Goal: Task Accomplishment & Management: Use online tool/utility

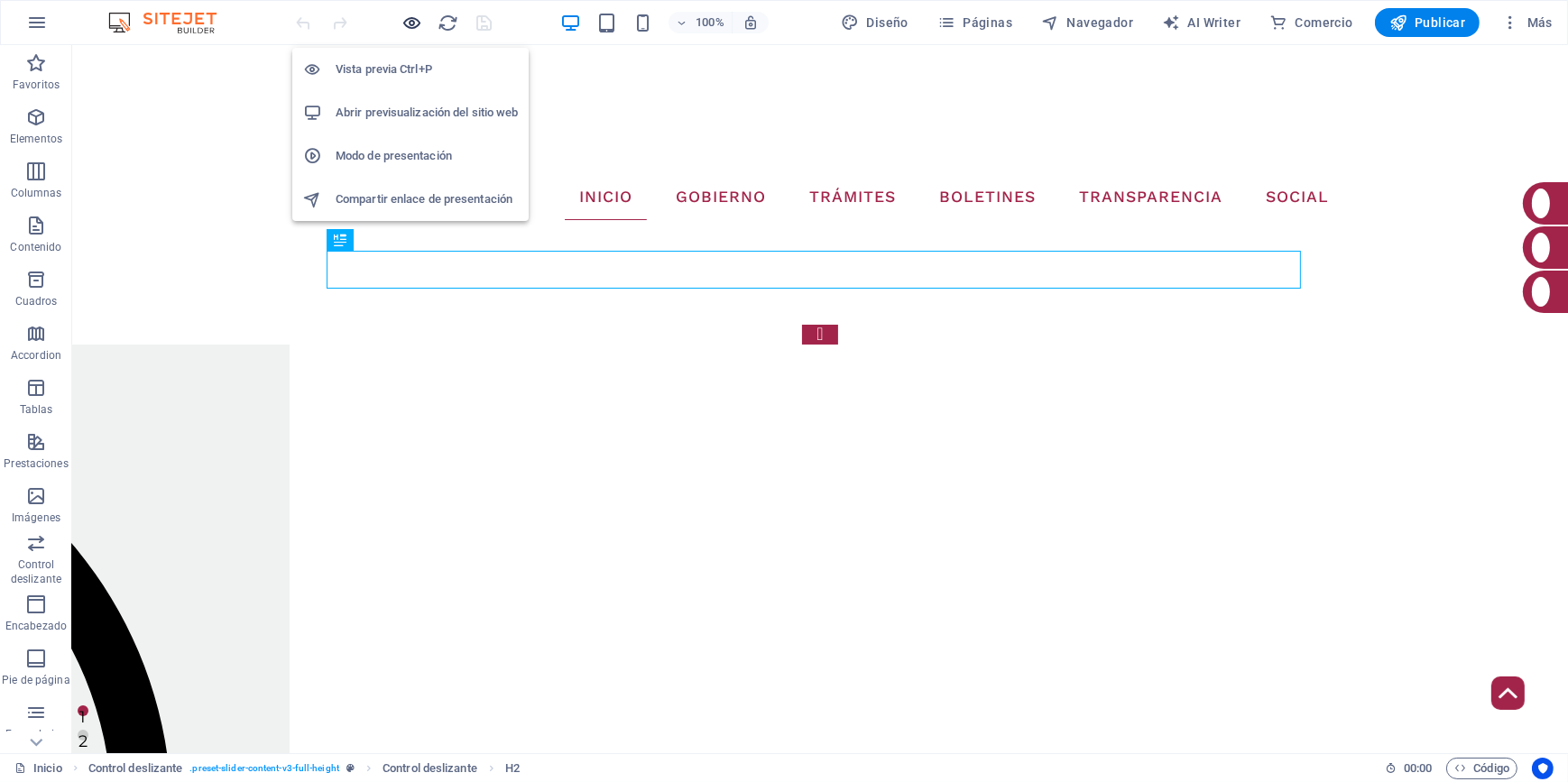
click at [406, 27] on icon "button" at bounding box center [412, 23] width 20 height 20
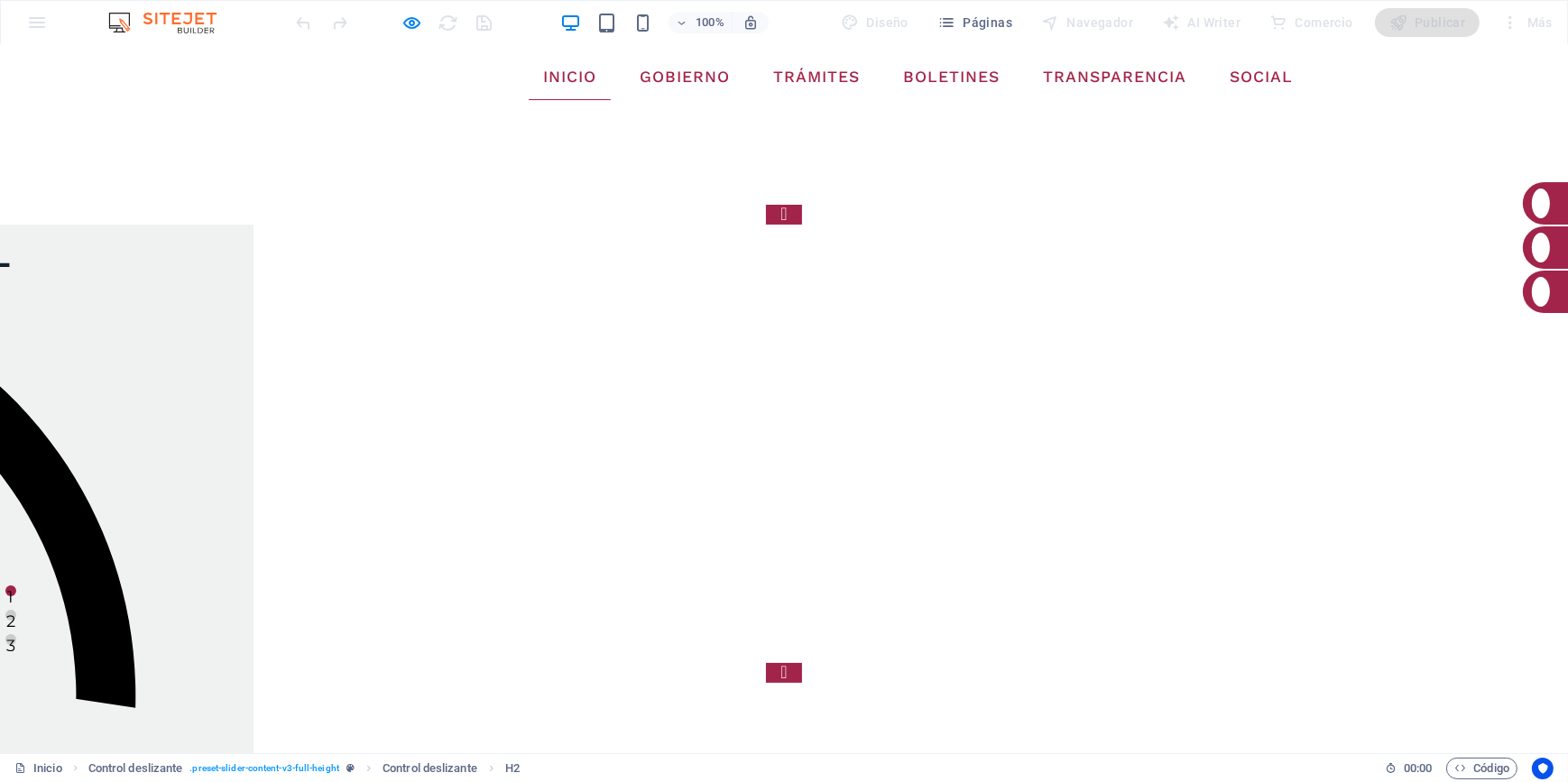
scroll to position [226, 0]
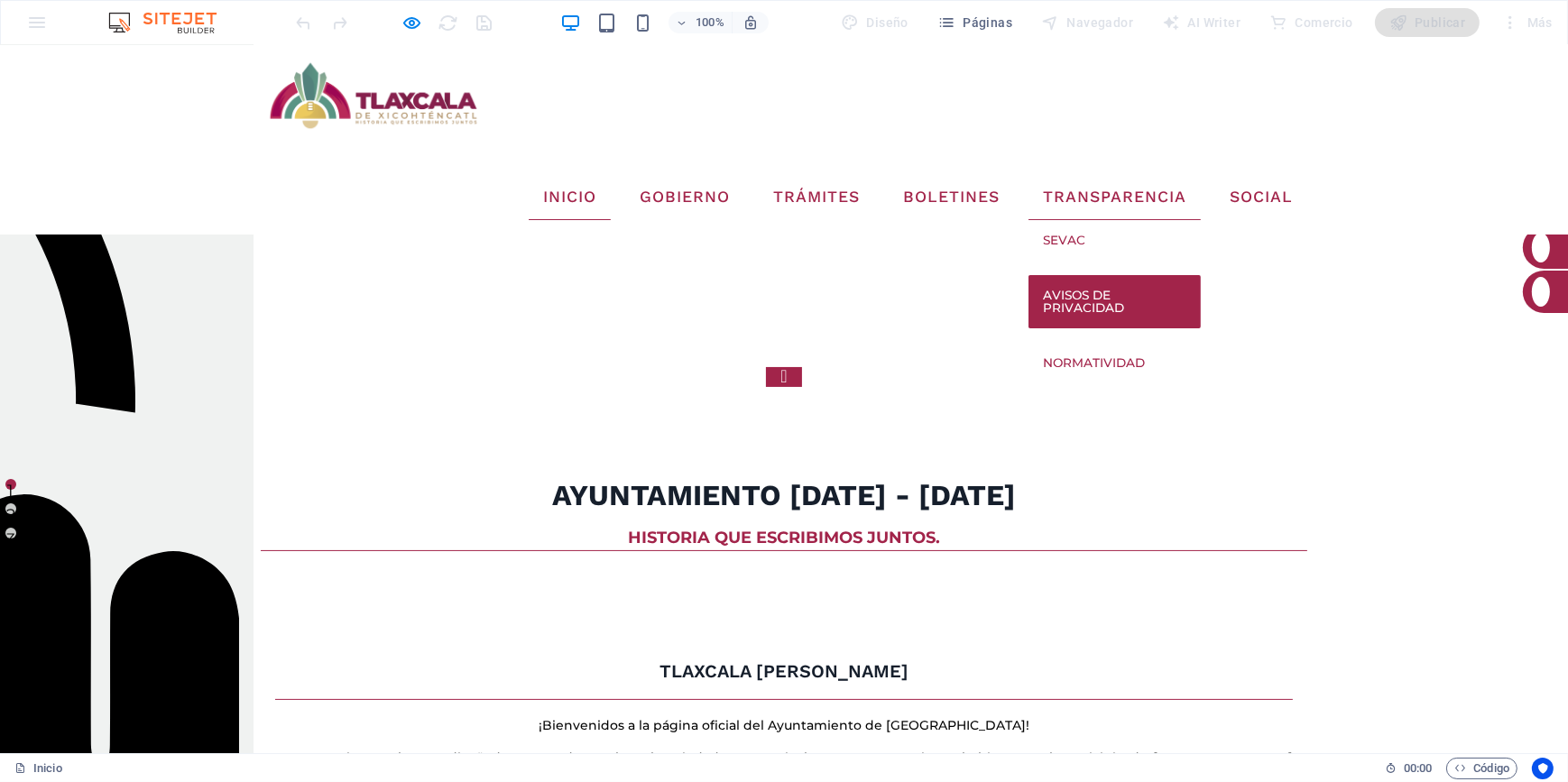
click at [1114, 275] on link "Avisos de Privacidad" at bounding box center [1114, 301] width 172 height 53
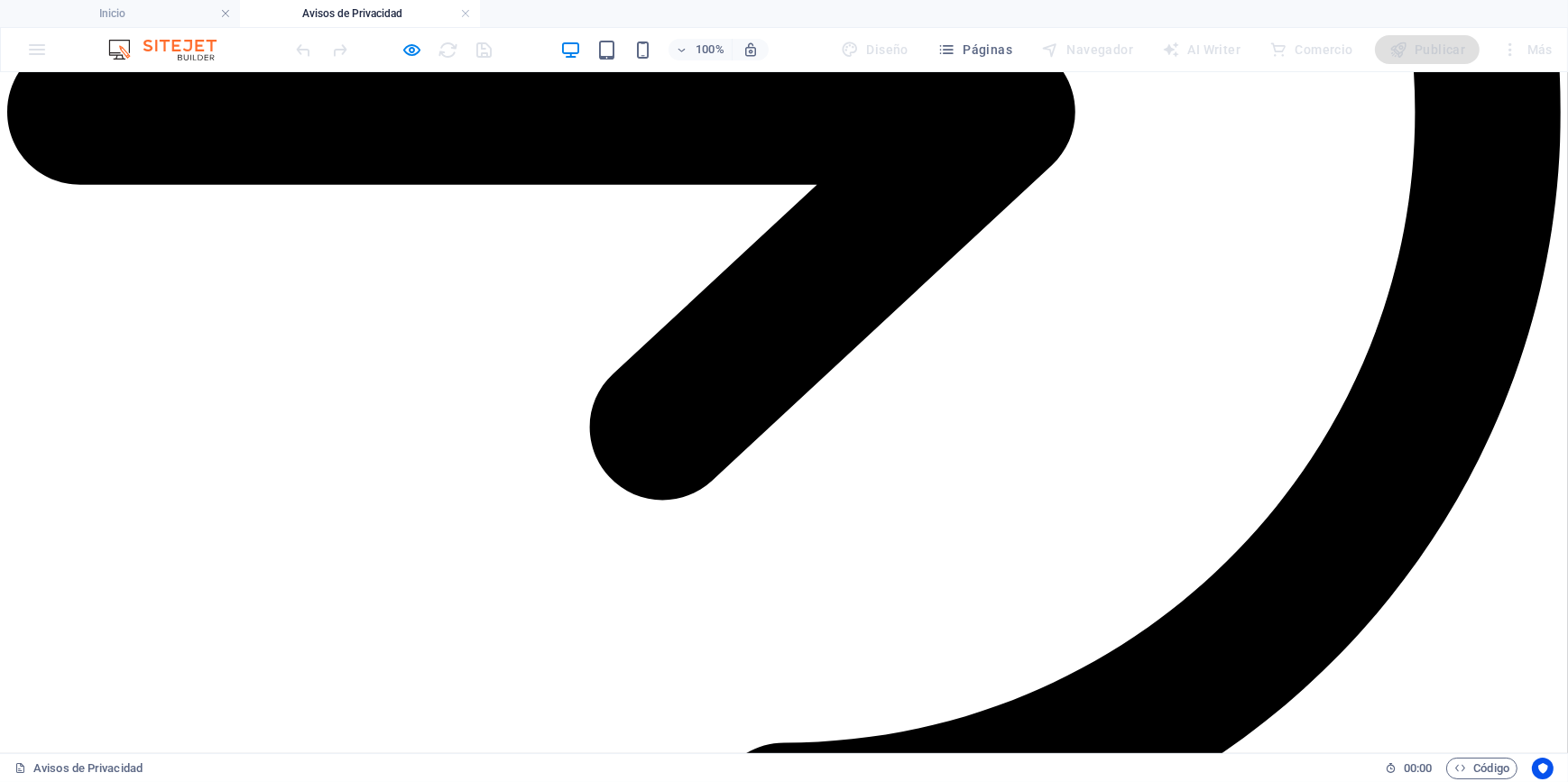
scroll to position [1312, 0]
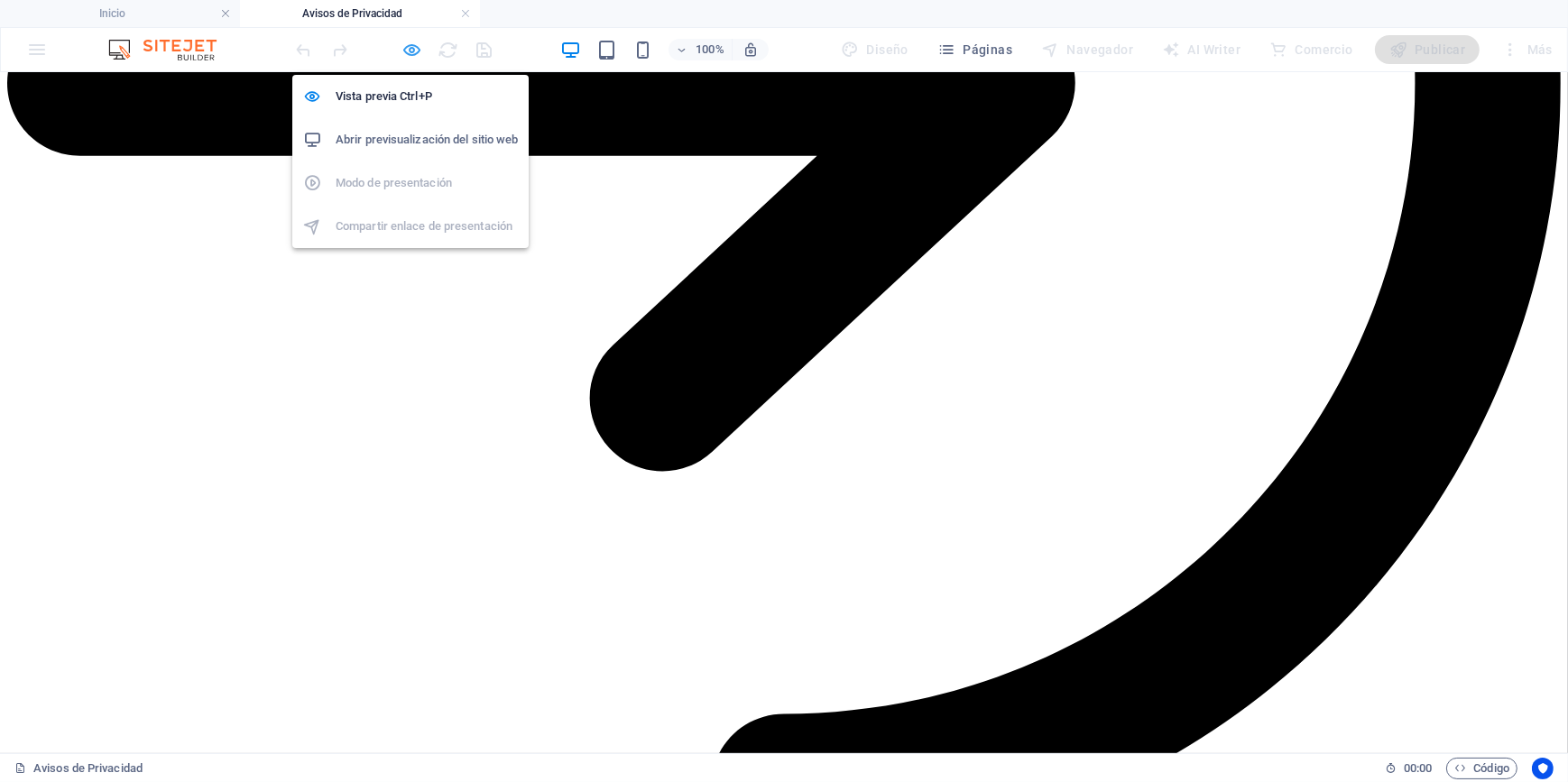
click at [414, 50] on icon "button" at bounding box center [412, 50] width 20 height 20
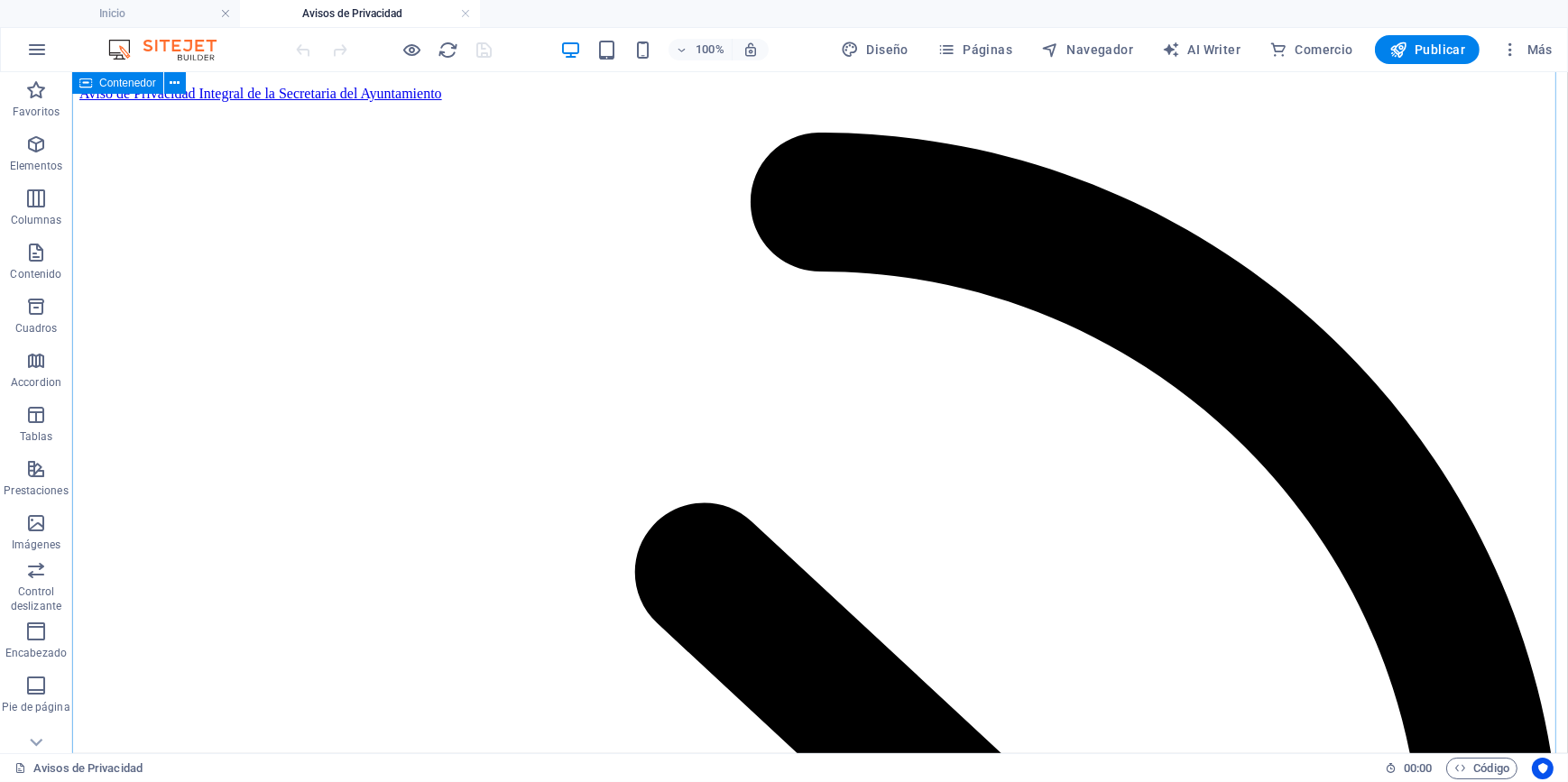
scroll to position [1967, 0]
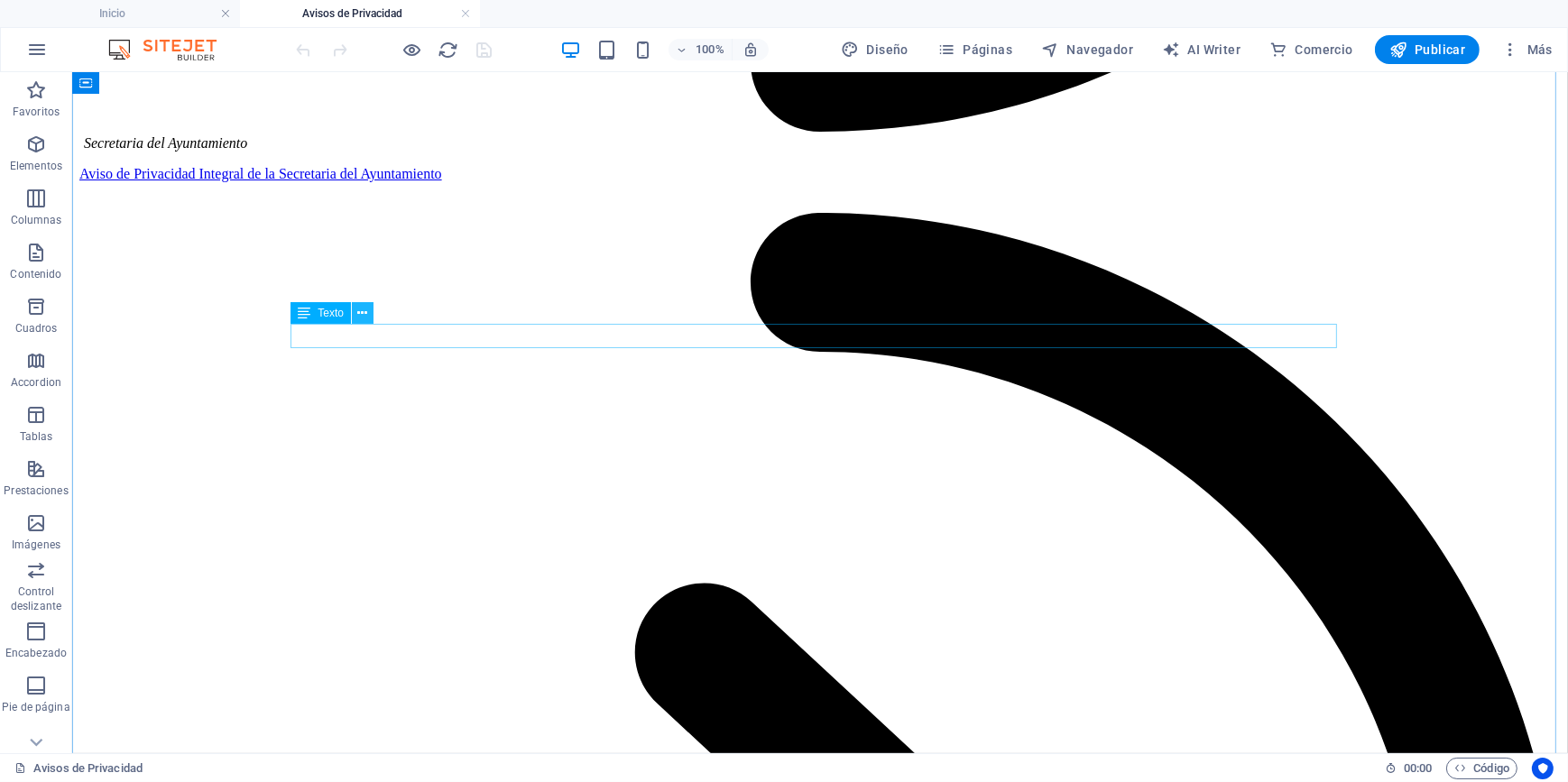
click at [365, 313] on icon at bounding box center [362, 313] width 10 height 19
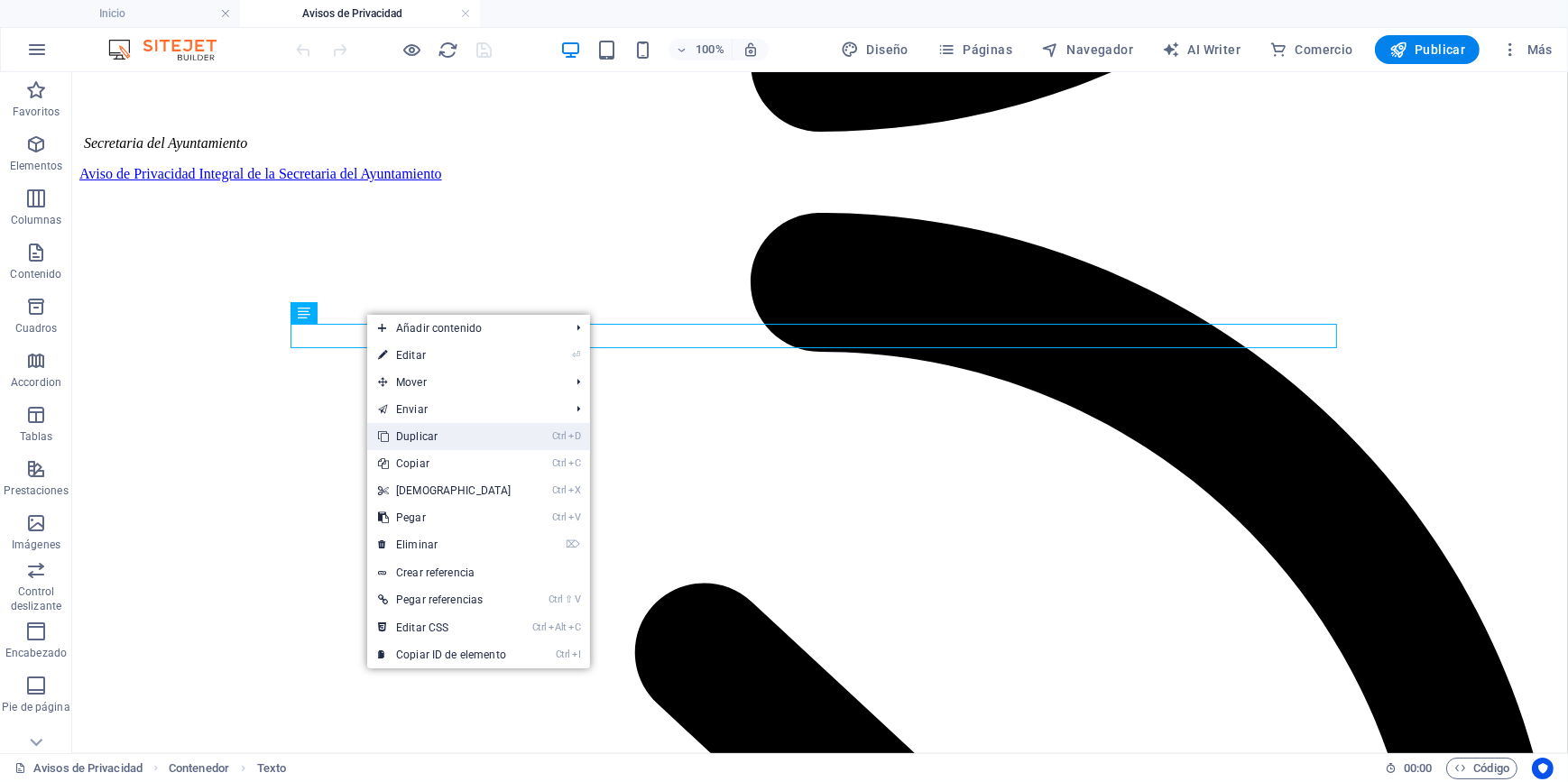
click at [432, 437] on link "Ctrl D Duplicar" at bounding box center [444, 436] width 155 height 27
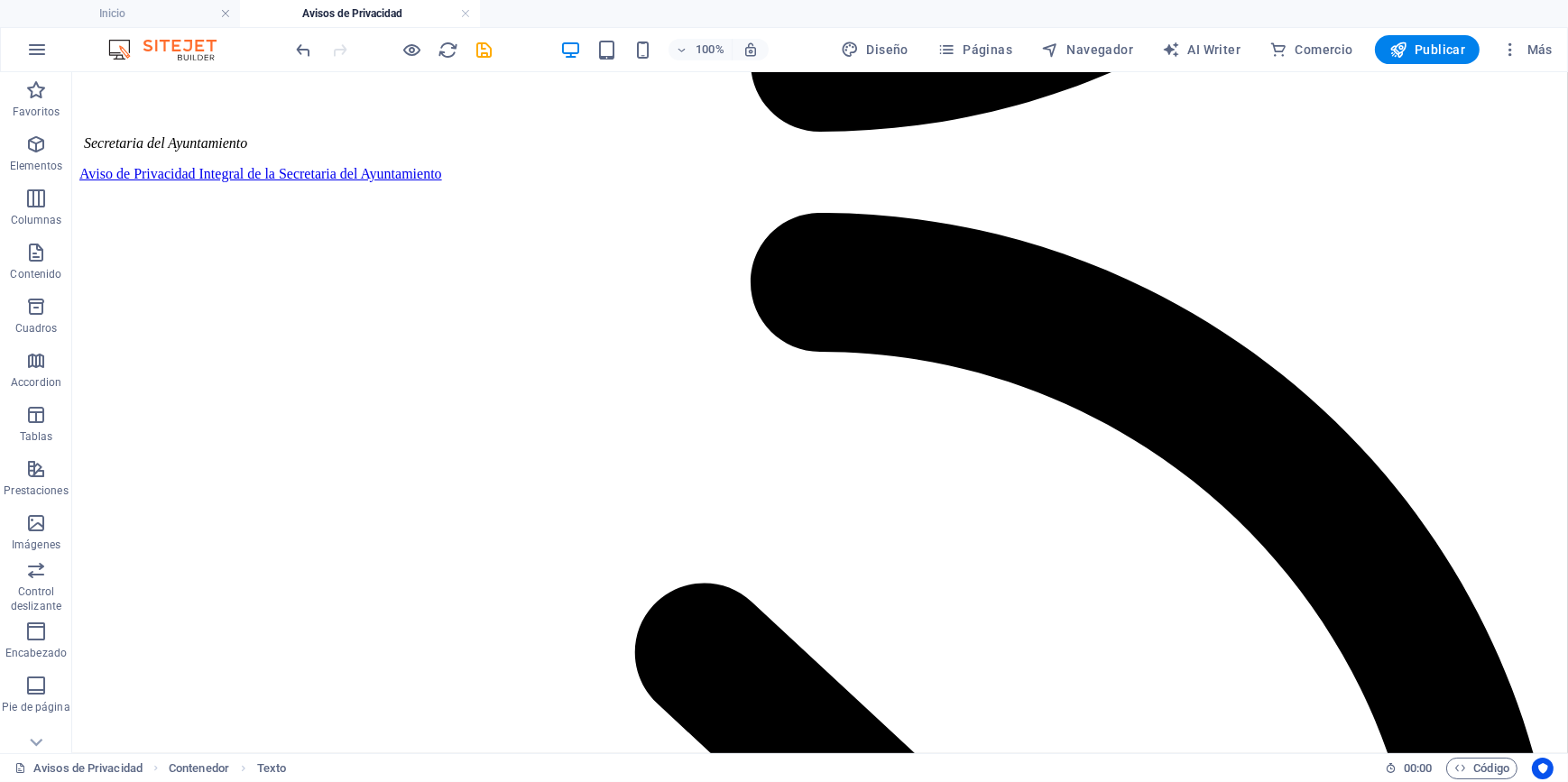
drag, startPoint x: 436, startPoint y: 355, endPoint x: 438, endPoint y: 528, distance: 173.0
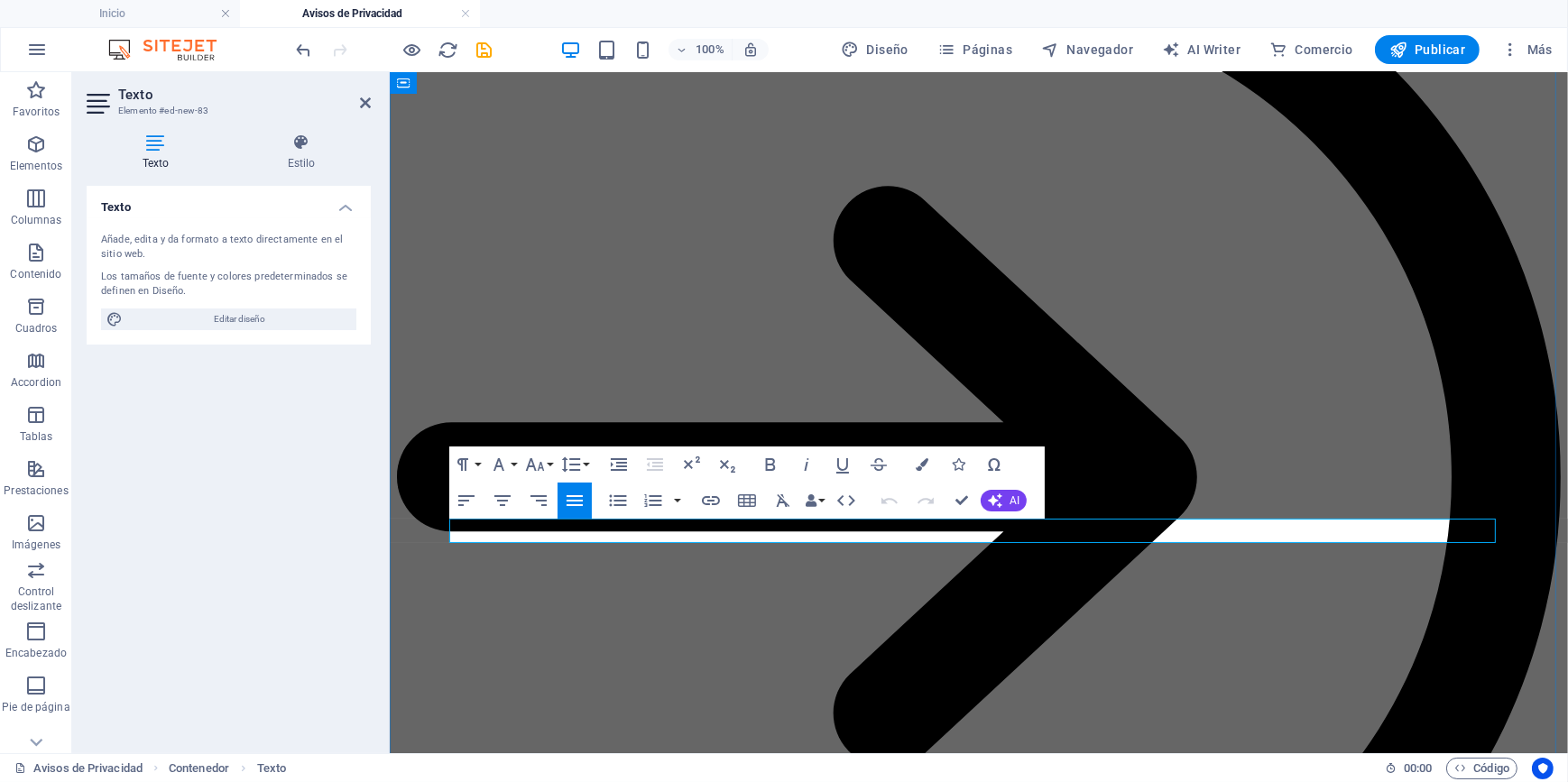
drag, startPoint x: 757, startPoint y: 531, endPoint x: 474, endPoint y: 524, distance: 283.1
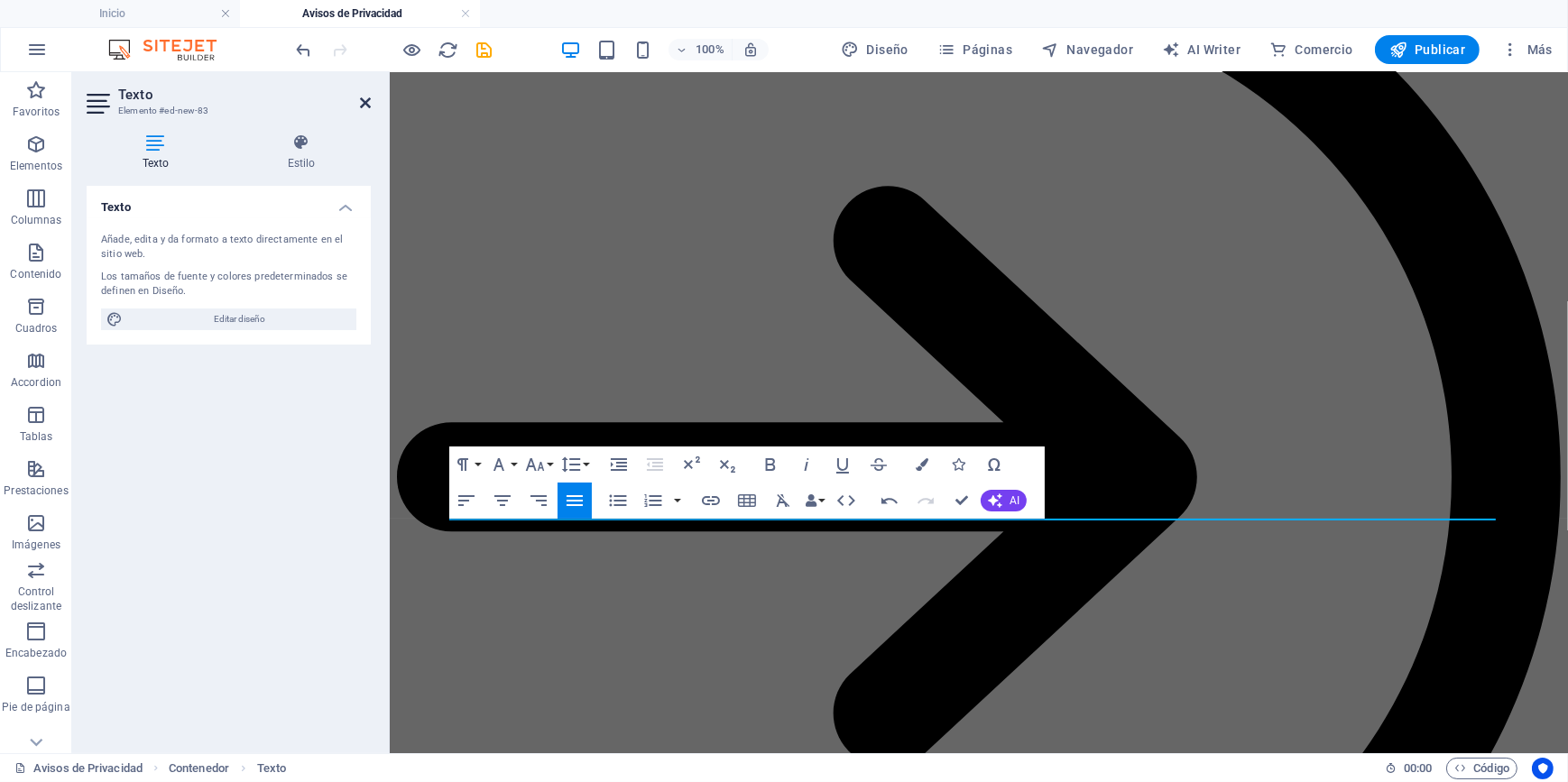
click at [368, 101] on icon at bounding box center [366, 102] width 11 height 14
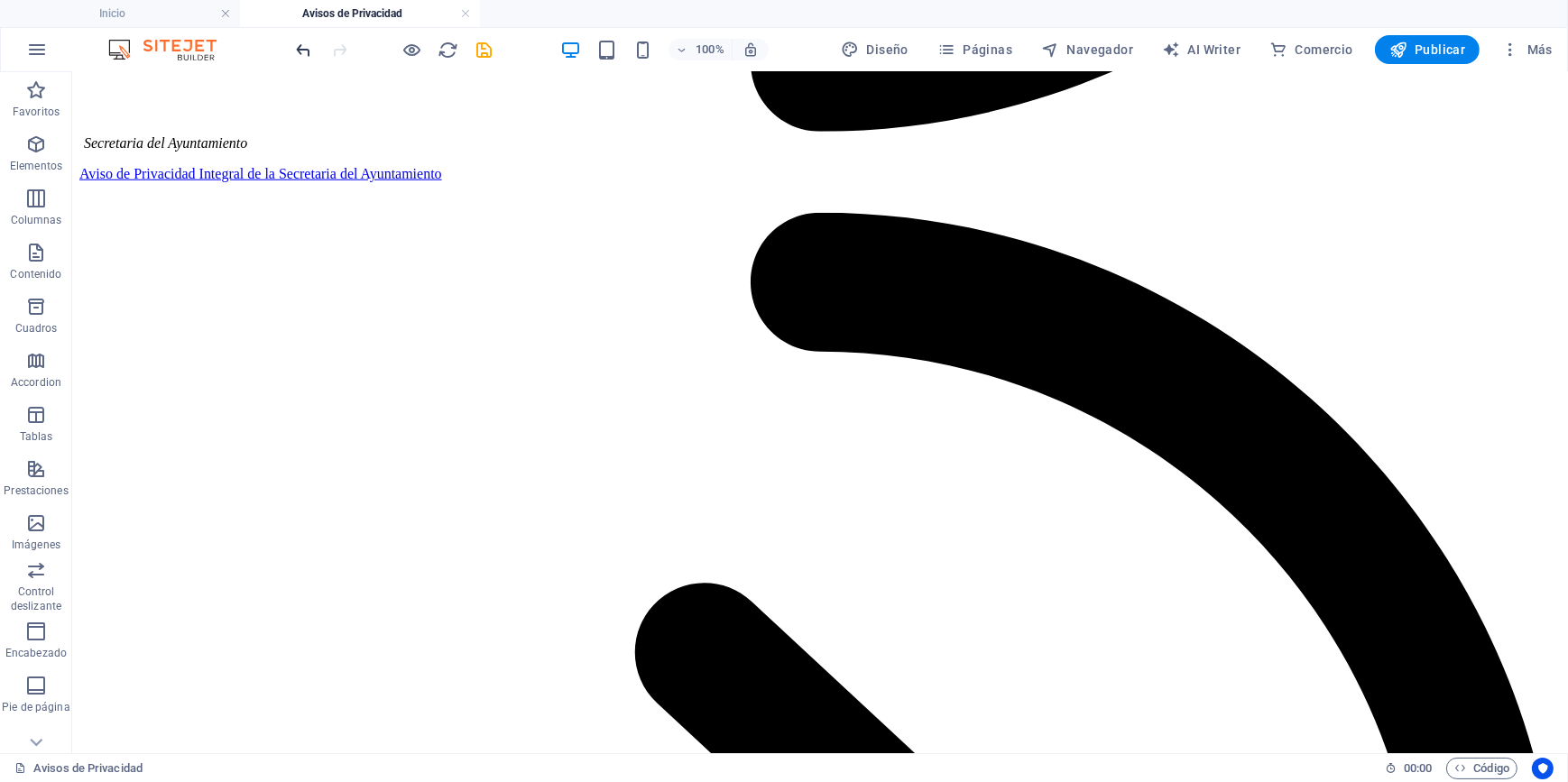
click at [305, 53] on icon "undo" at bounding box center [304, 50] width 20 height 20
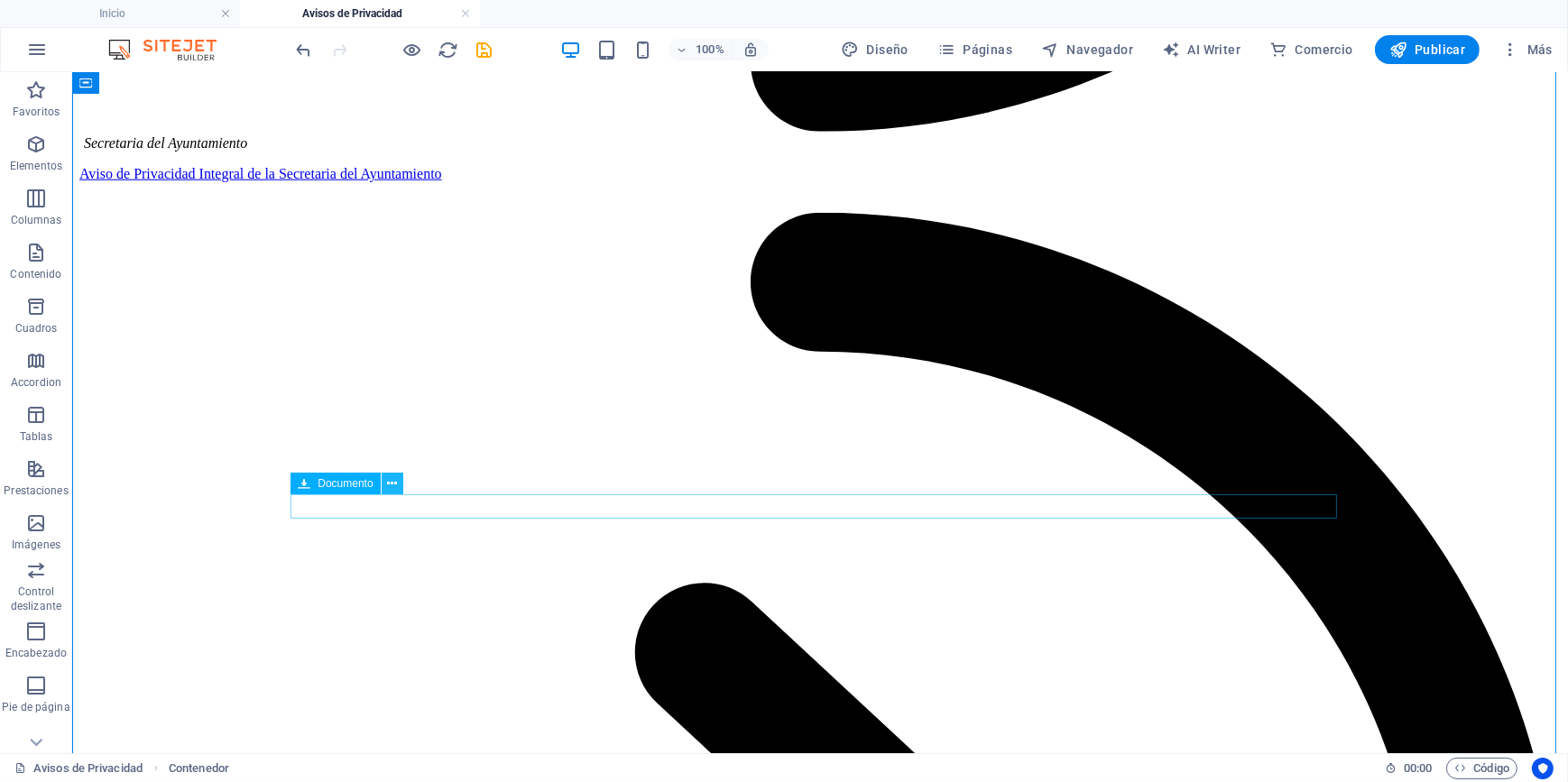
click at [387, 482] on icon at bounding box center [392, 484] width 10 height 19
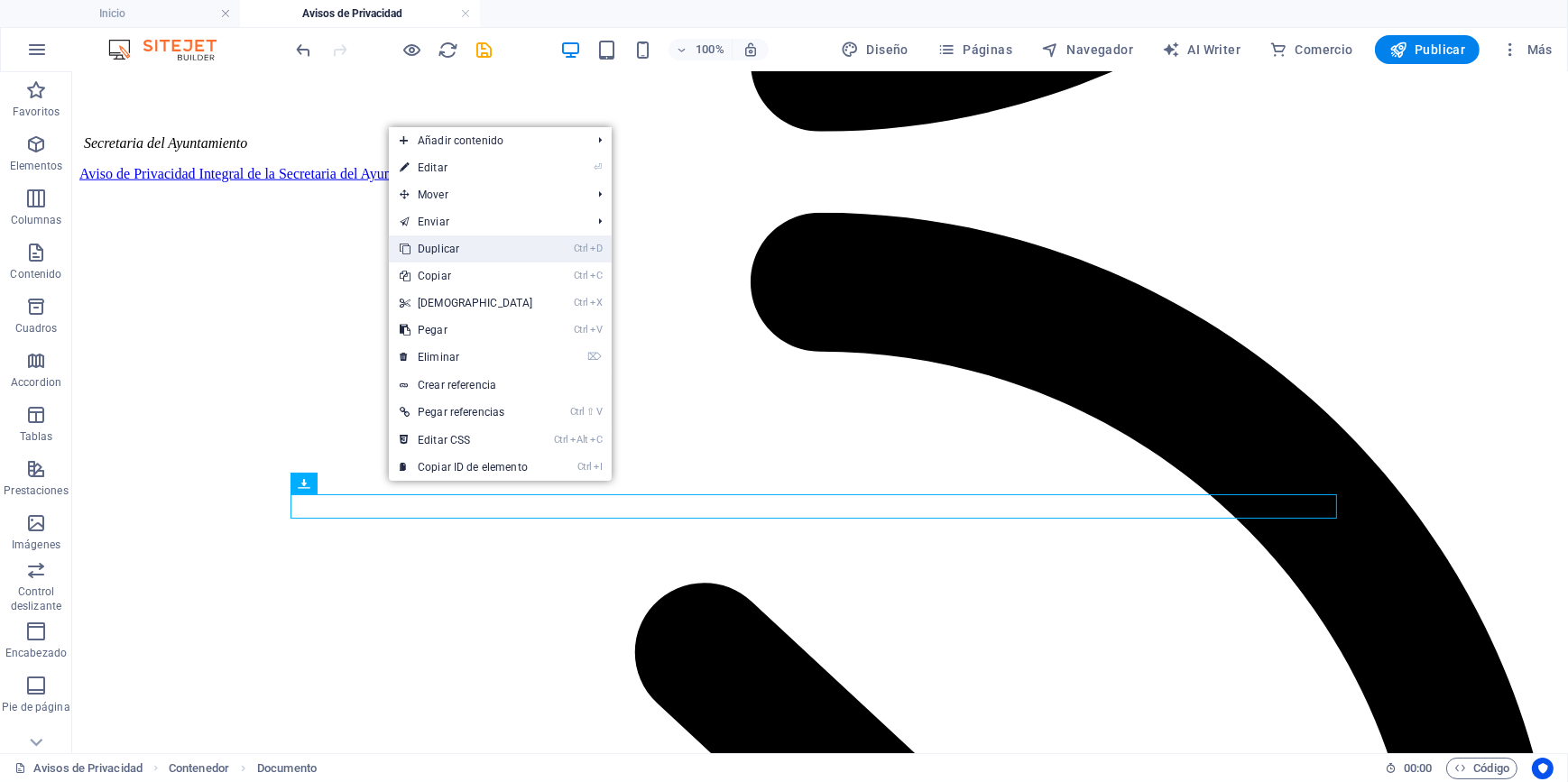
click at [447, 249] on link "Ctrl D Duplicar" at bounding box center [466, 249] width 155 height 27
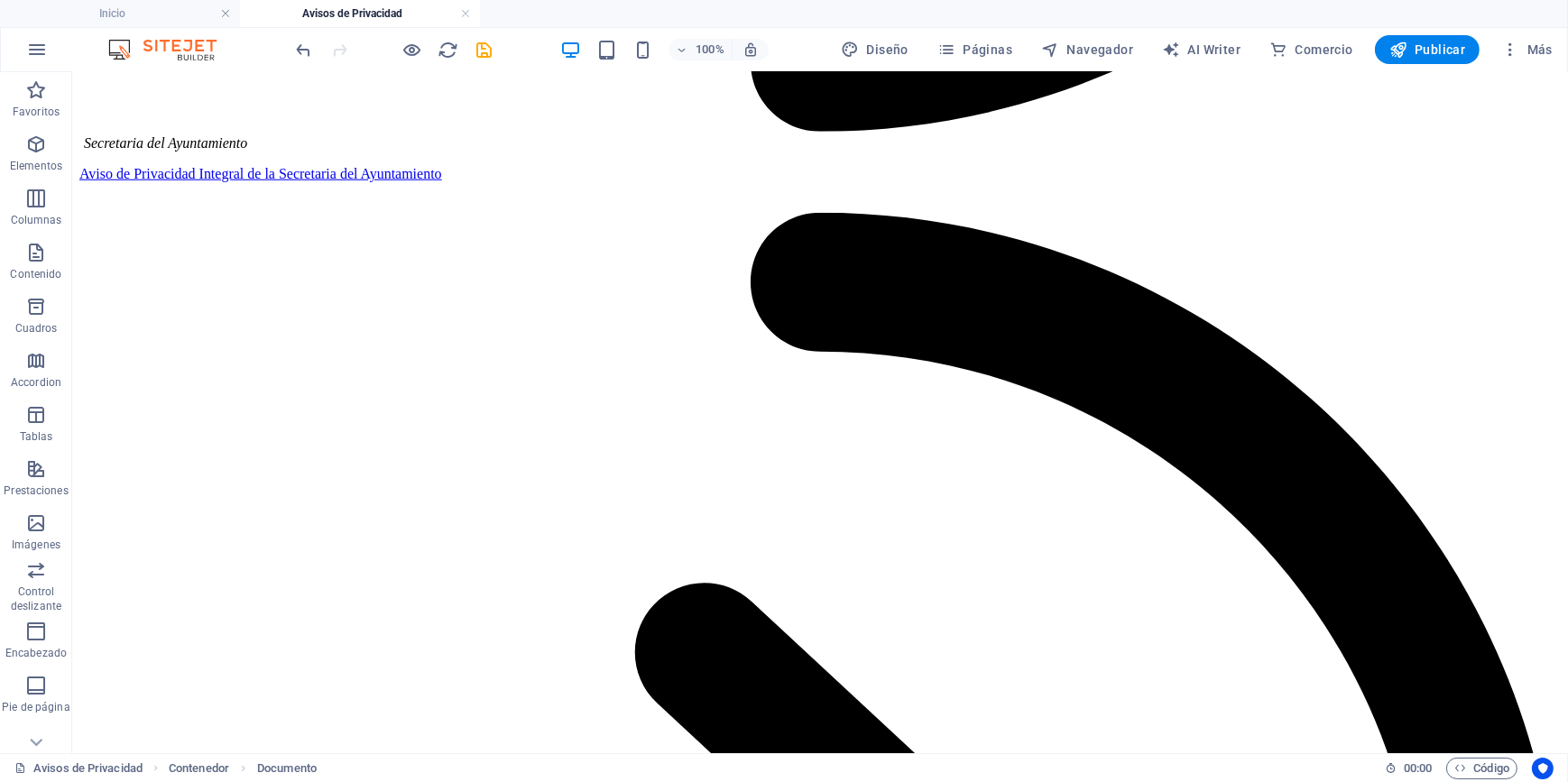
drag, startPoint x: 430, startPoint y: 531, endPoint x: 432, endPoint y: 562, distance: 31.1
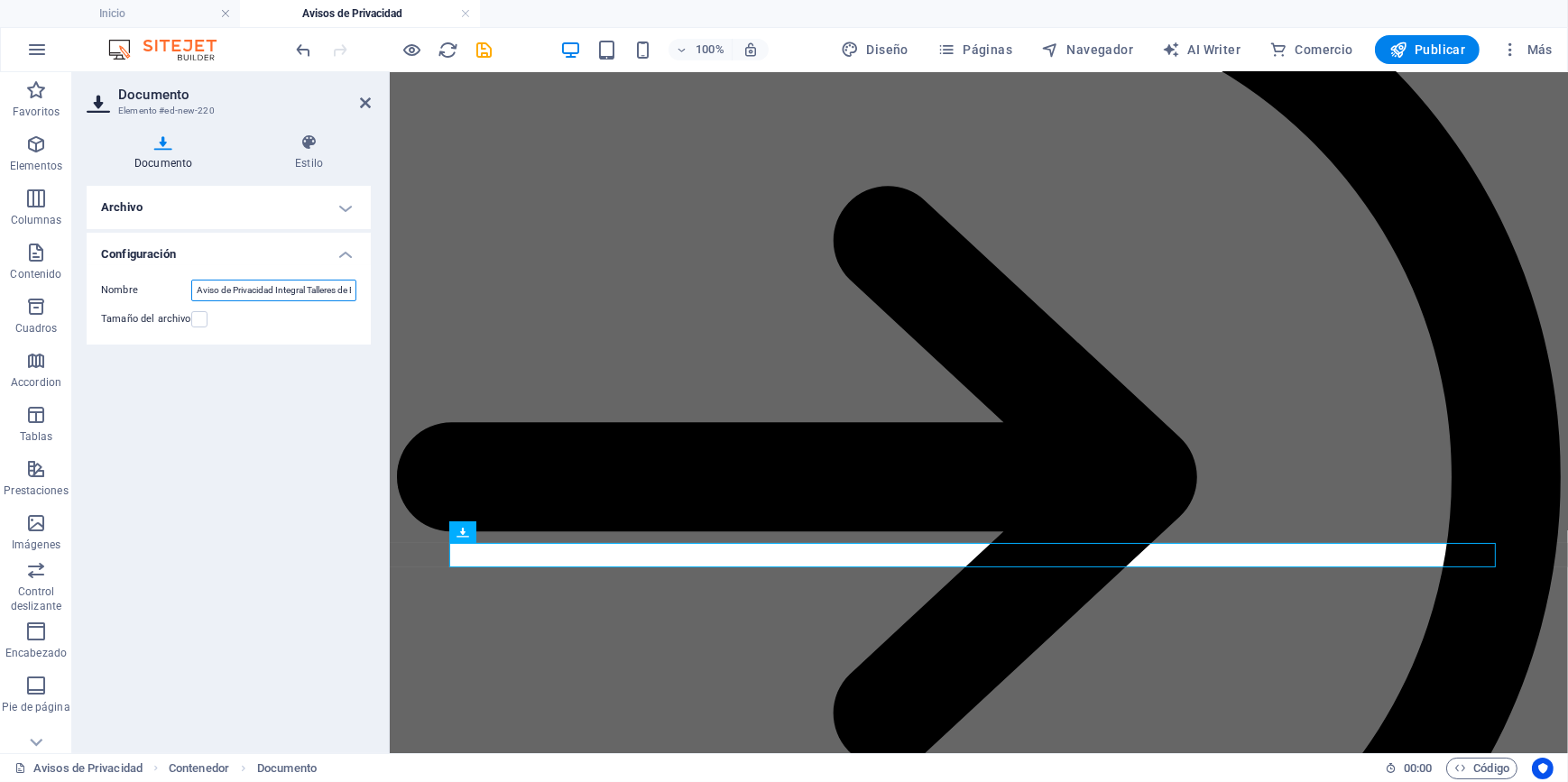
click at [295, 297] on input "Aviso de Privacidad Integral Talleres de Empoderamiento IMM" at bounding box center [273, 290] width 165 height 21
drag, startPoint x: 216, startPoint y: 289, endPoint x: 345, endPoint y: 287, distance: 129.0
click at [345, 287] on input "Aviso de Privacidad Integral Talleres de Empoderamiento IMM" at bounding box center [273, 290] width 165 height 21
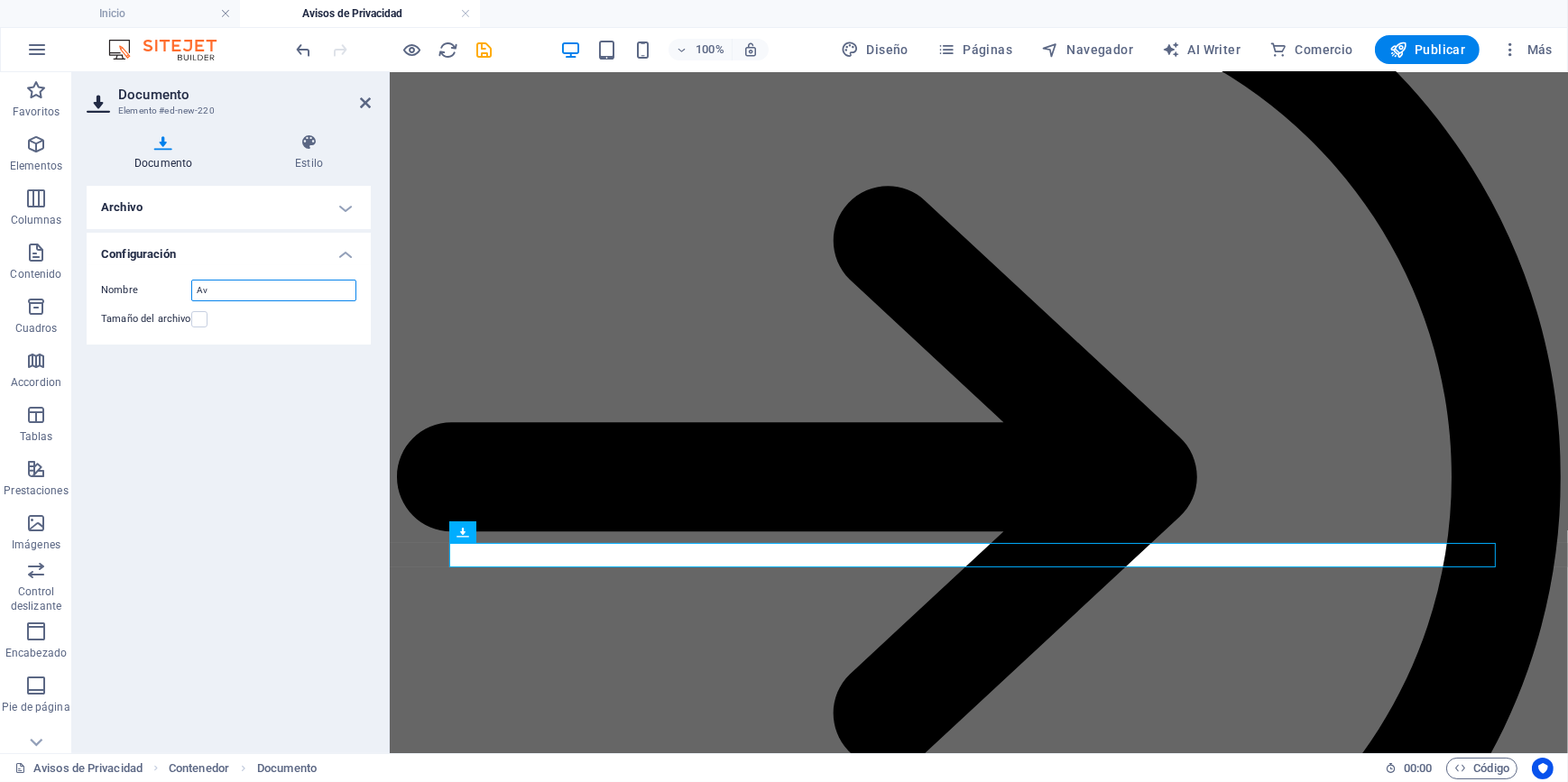
type input "A"
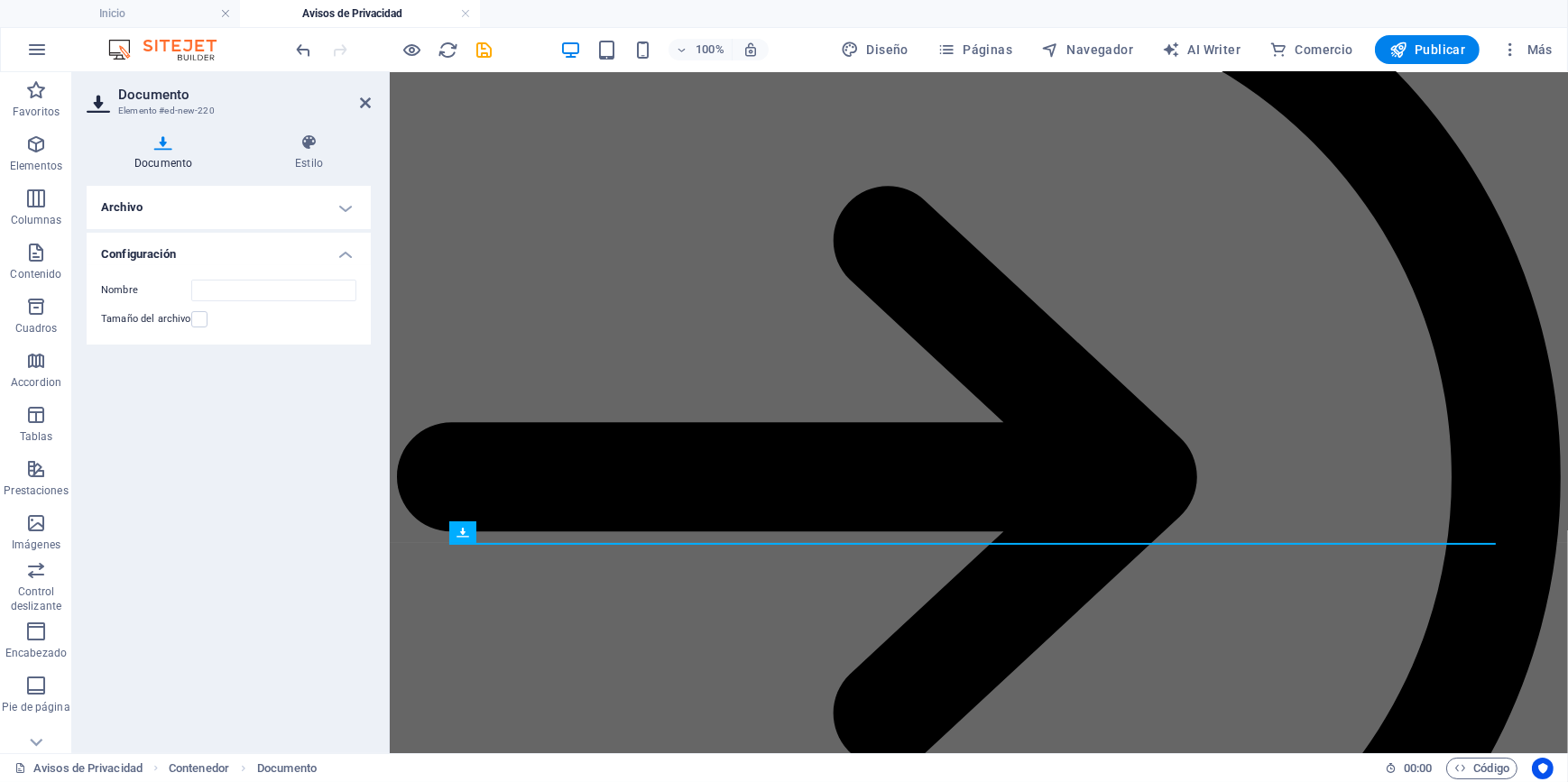
click at [184, 206] on h4 "Archivo" at bounding box center [228, 208] width 284 height 43
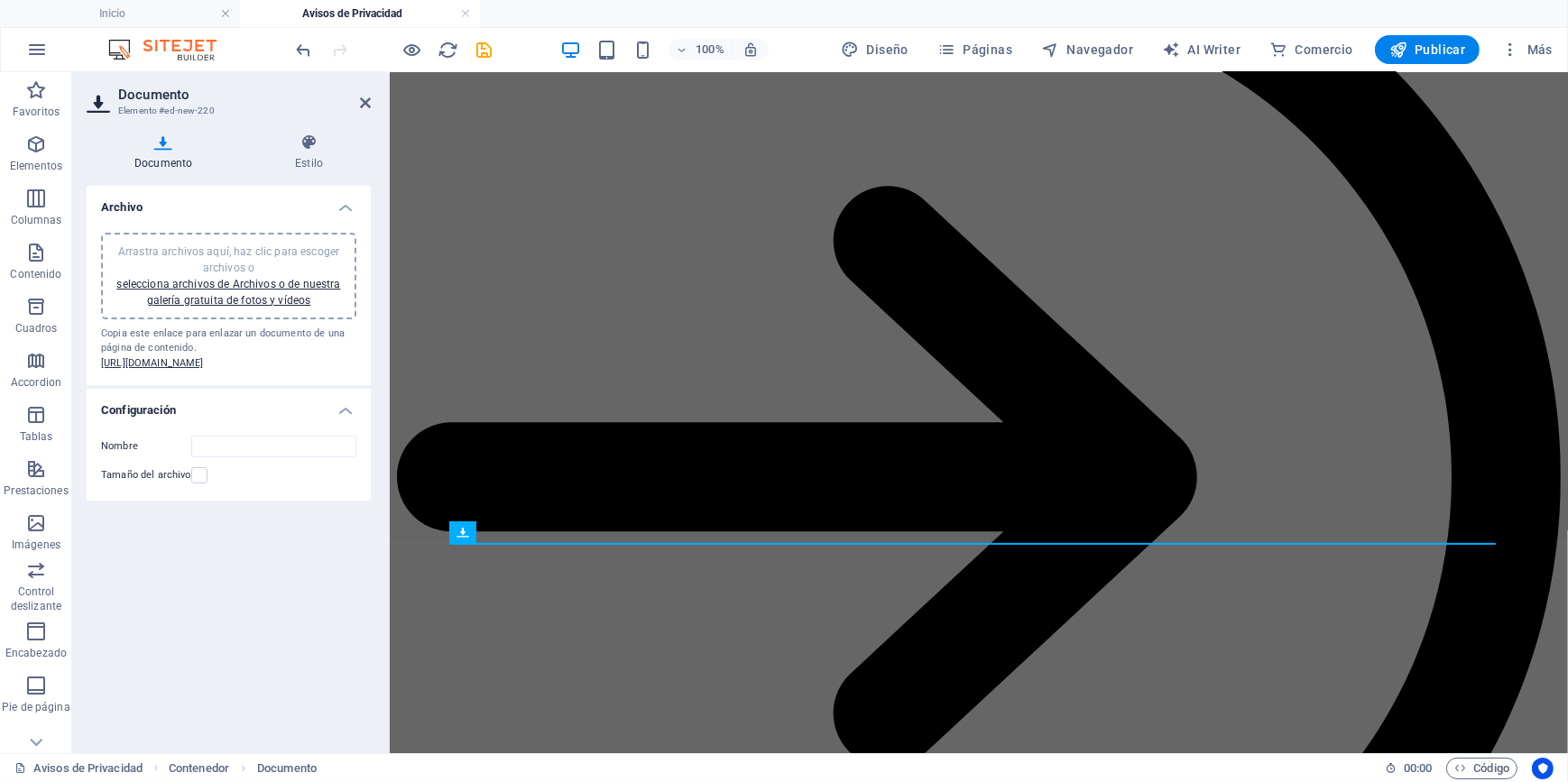
click at [225, 249] on span "Arrastra archivos aquí, haz clic para escoger archivos o selecciona archivos de…" at bounding box center [228, 276] width 223 height 61
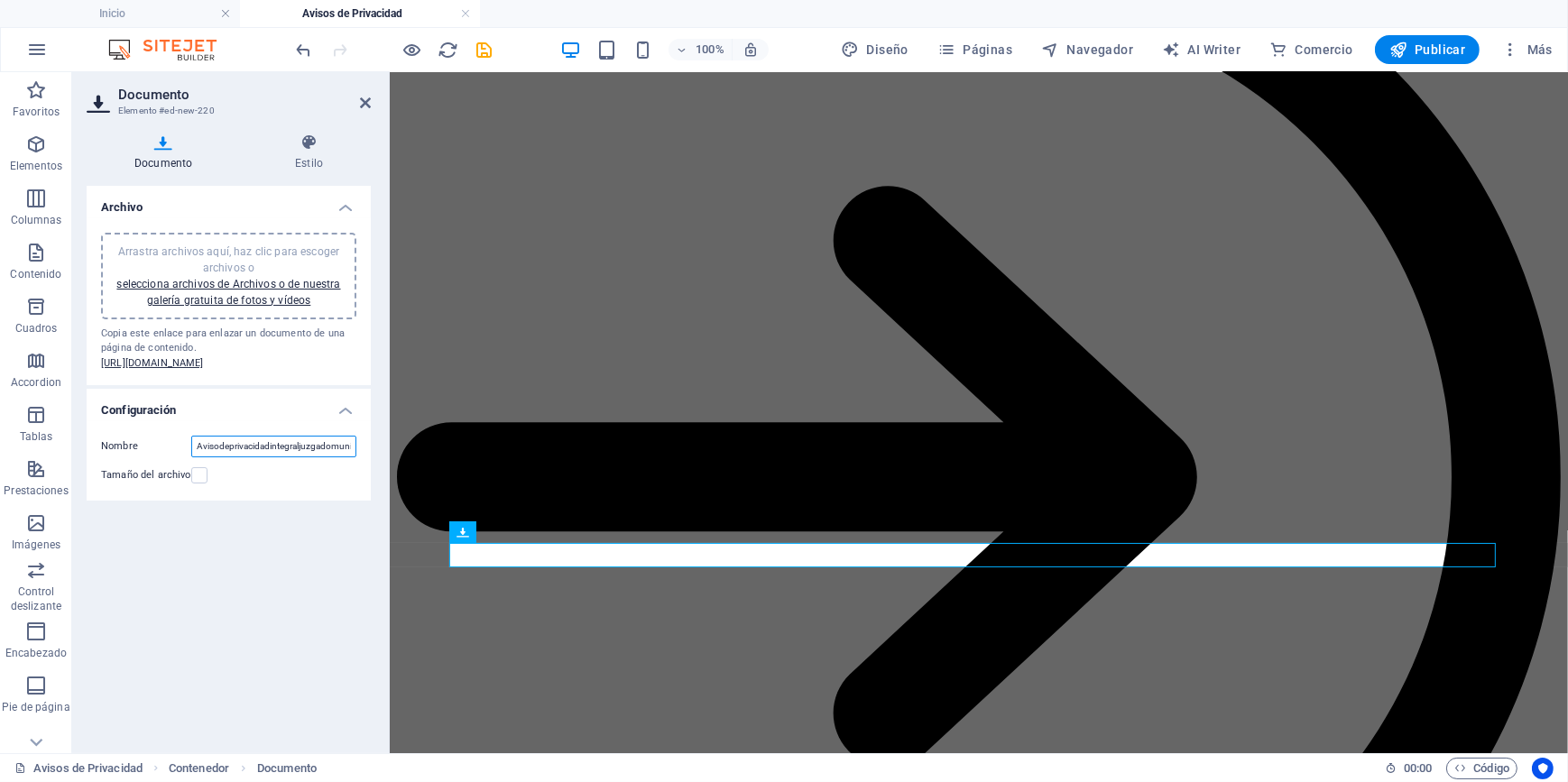
click at [222, 457] on input "Avisodeprivacidadintegraljuzgadomunicipal-zLJ1zVNYu8xMr8s9DqAUqA.pdf" at bounding box center [273, 446] width 165 height 21
type input "Aviso de privacidad integral juzgado municipal"
click at [365, 101] on icon at bounding box center [366, 102] width 11 height 14
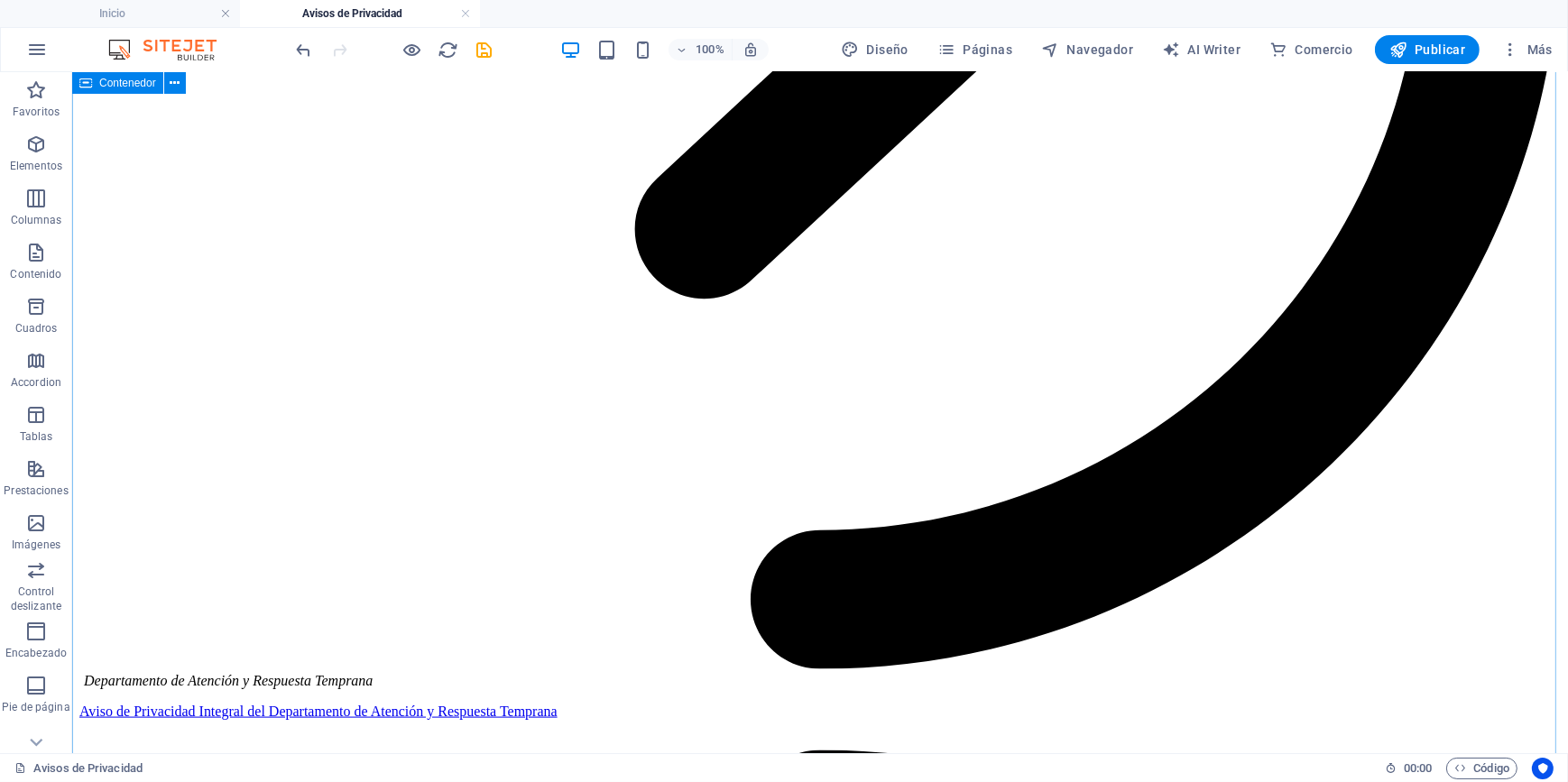
scroll to position [2951, 0]
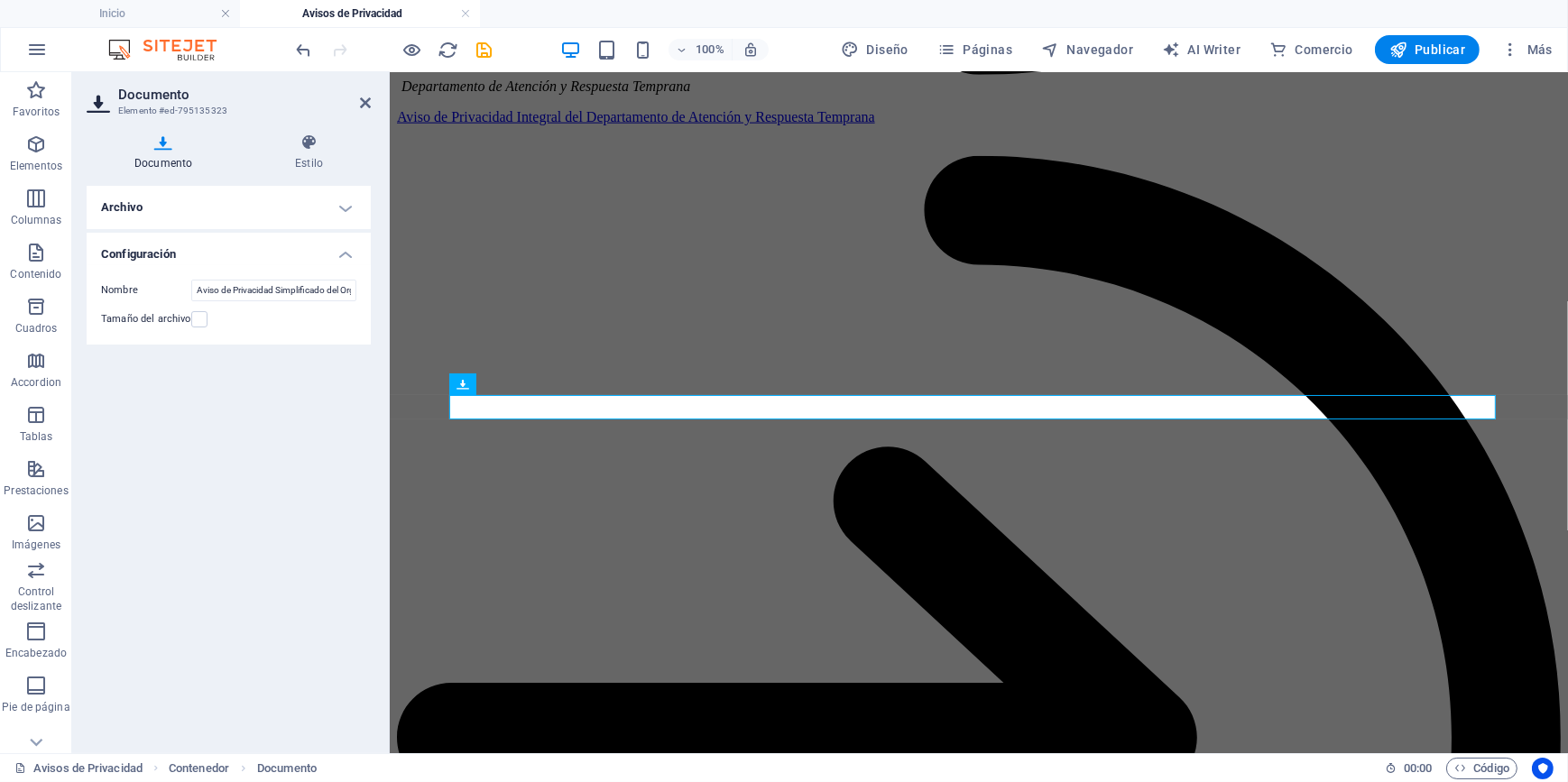
click at [274, 205] on h4 "Archivo" at bounding box center [228, 208] width 284 height 43
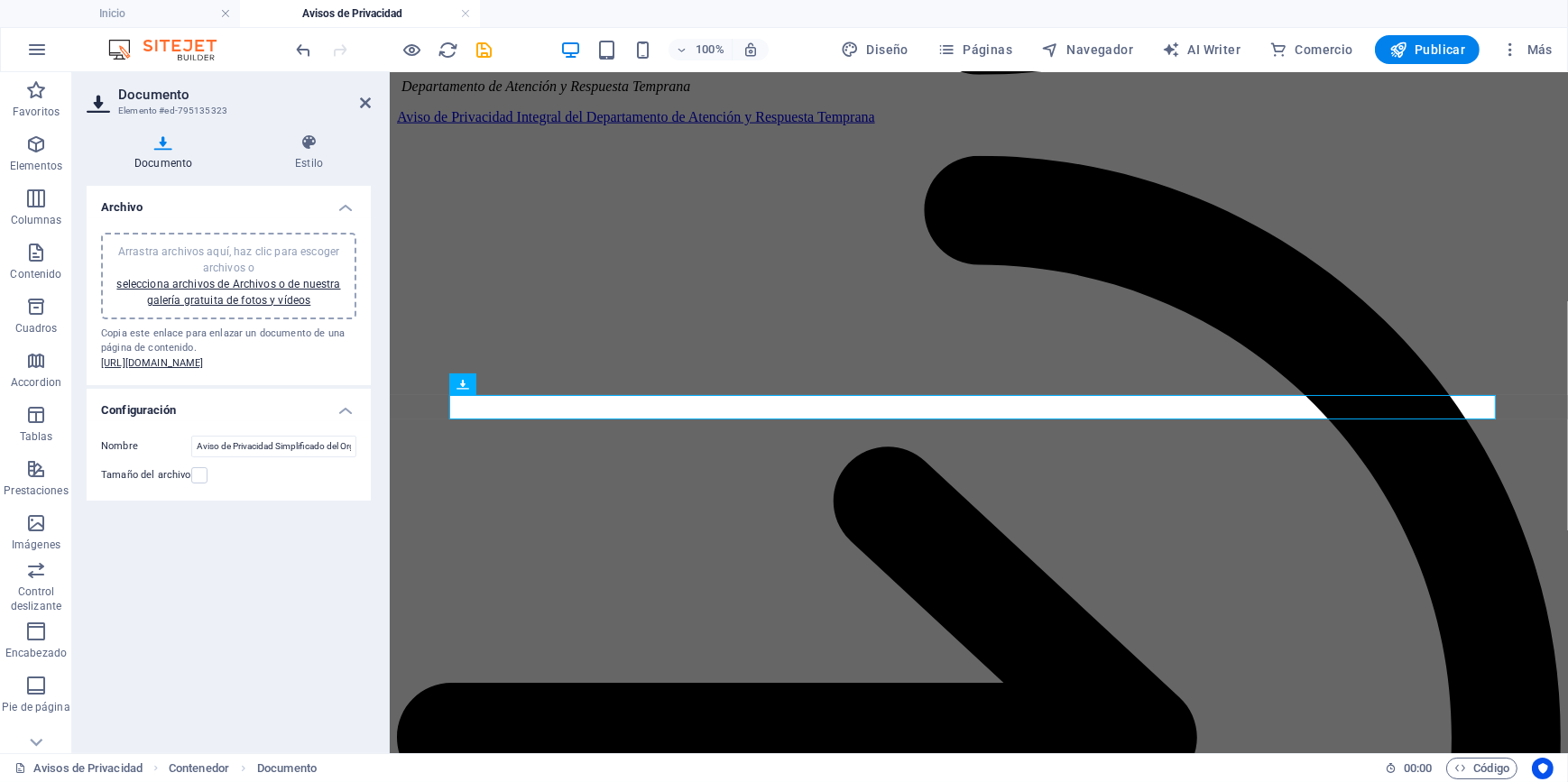
click at [199, 252] on span "Arrastra archivos aquí, haz clic para escoger archivos o selecciona archivos de…" at bounding box center [228, 276] width 223 height 61
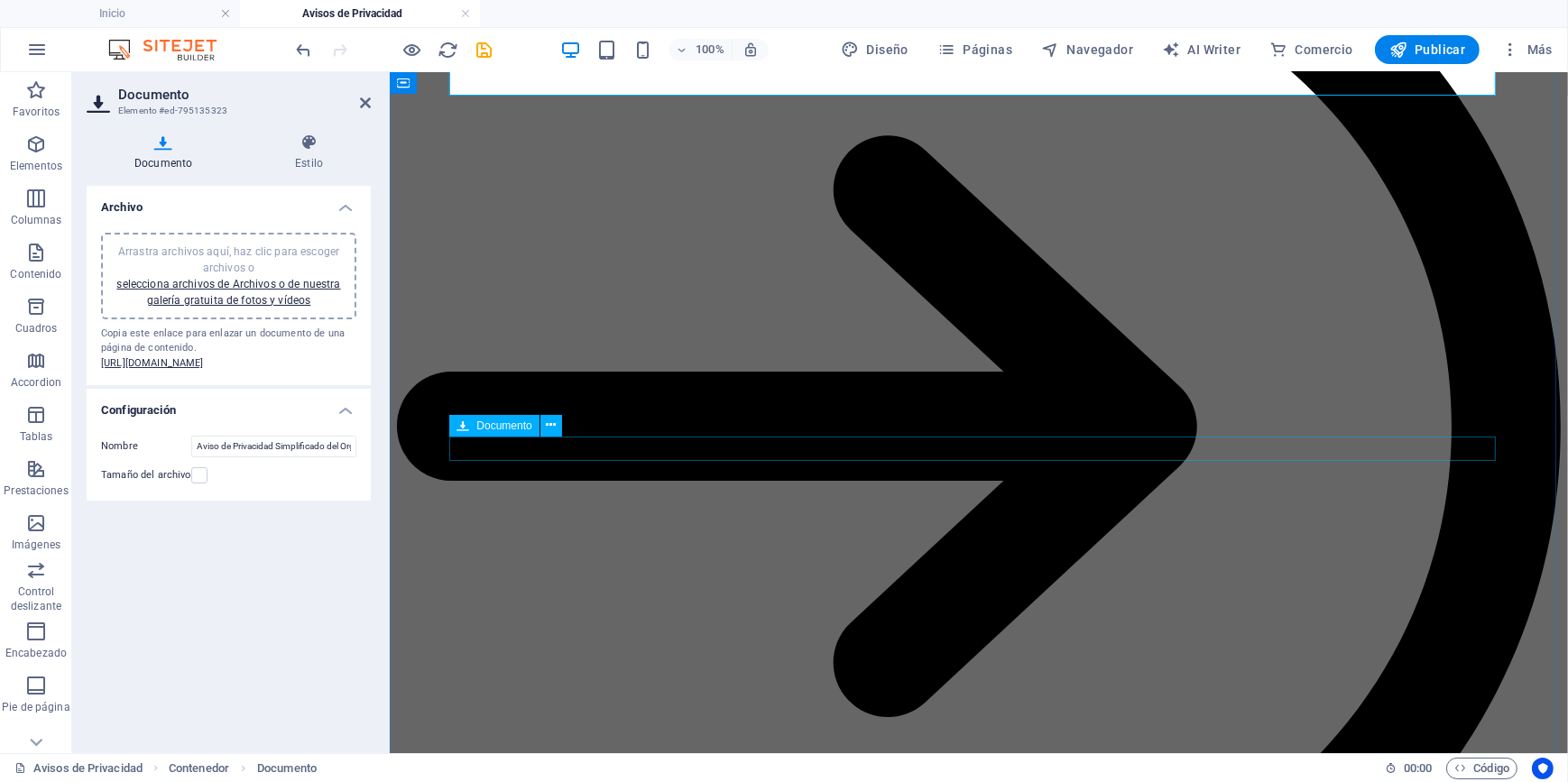
scroll to position [3279, 0]
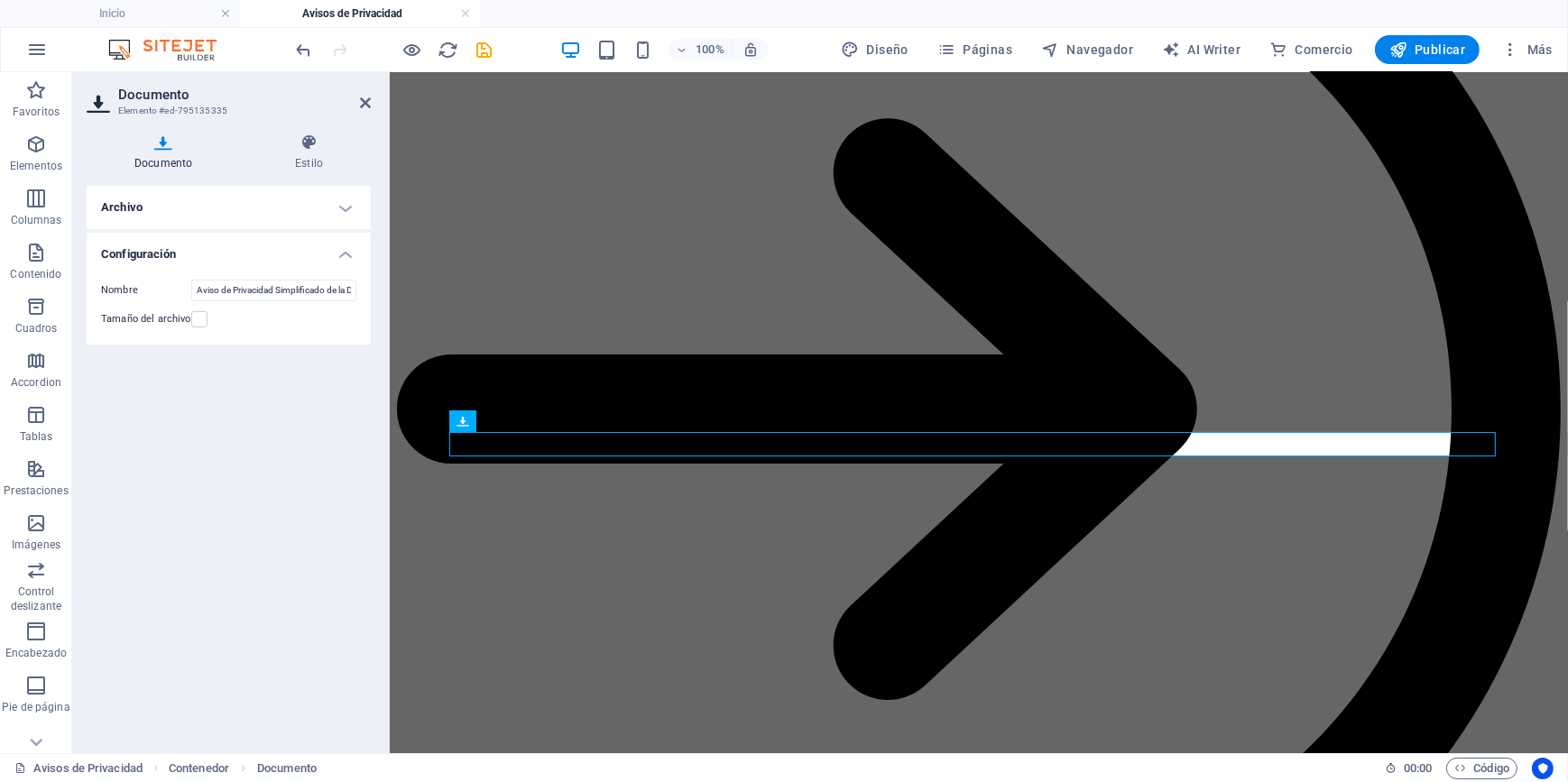
click at [235, 210] on h4 "Archivo" at bounding box center [228, 208] width 284 height 43
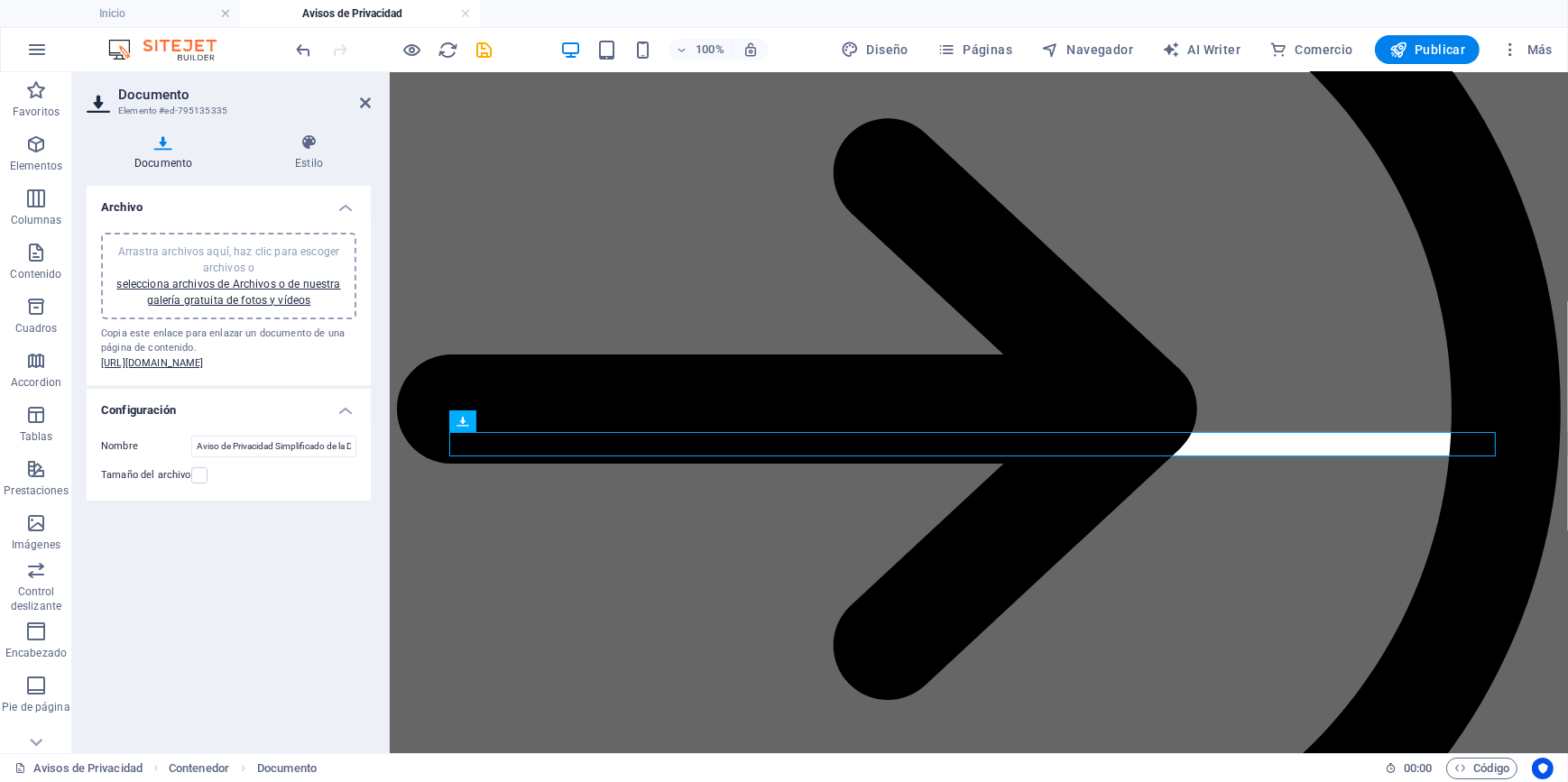
click at [228, 255] on span "Arrastra archivos aquí, haz clic para escoger archivos o selecciona archivos de…" at bounding box center [228, 276] width 223 height 61
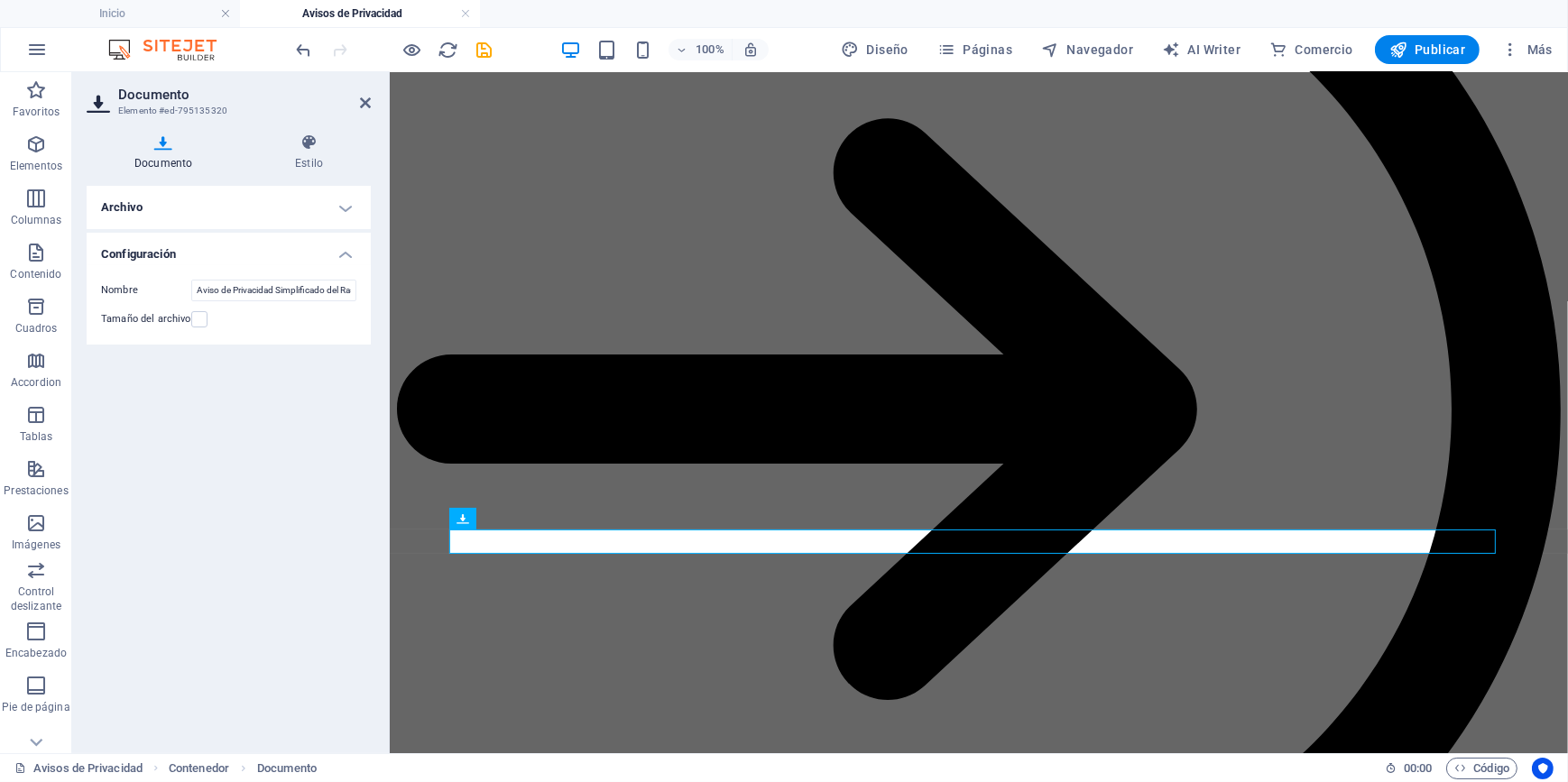
click at [172, 206] on h4 "Archivo" at bounding box center [228, 208] width 284 height 43
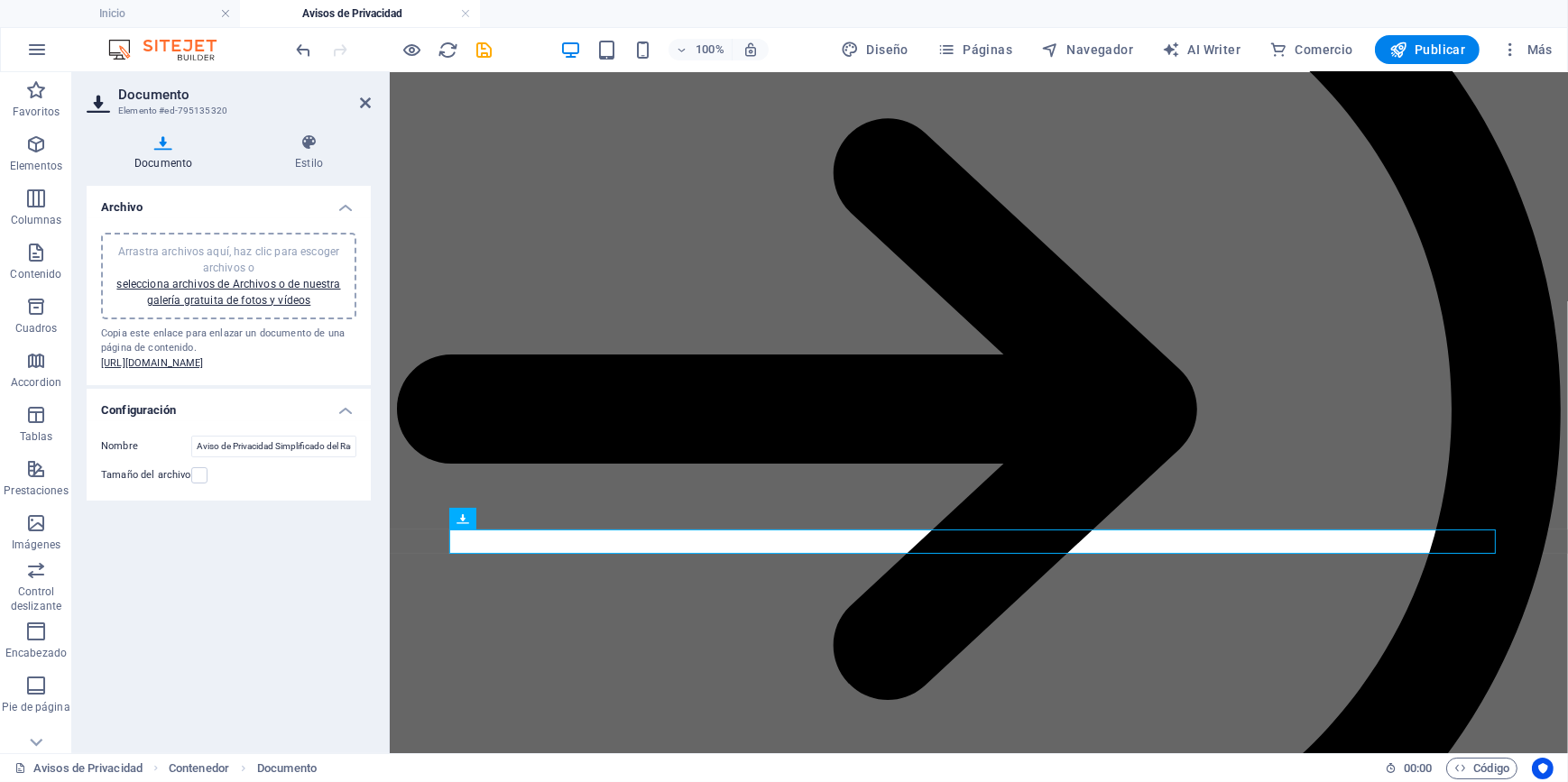
click at [190, 257] on div "Arrastra archivos aquí, haz clic para escoger archivos o selecciona archivos de…" at bounding box center [228, 276] width 234 height 65
click at [362, 105] on icon at bounding box center [366, 102] width 11 height 14
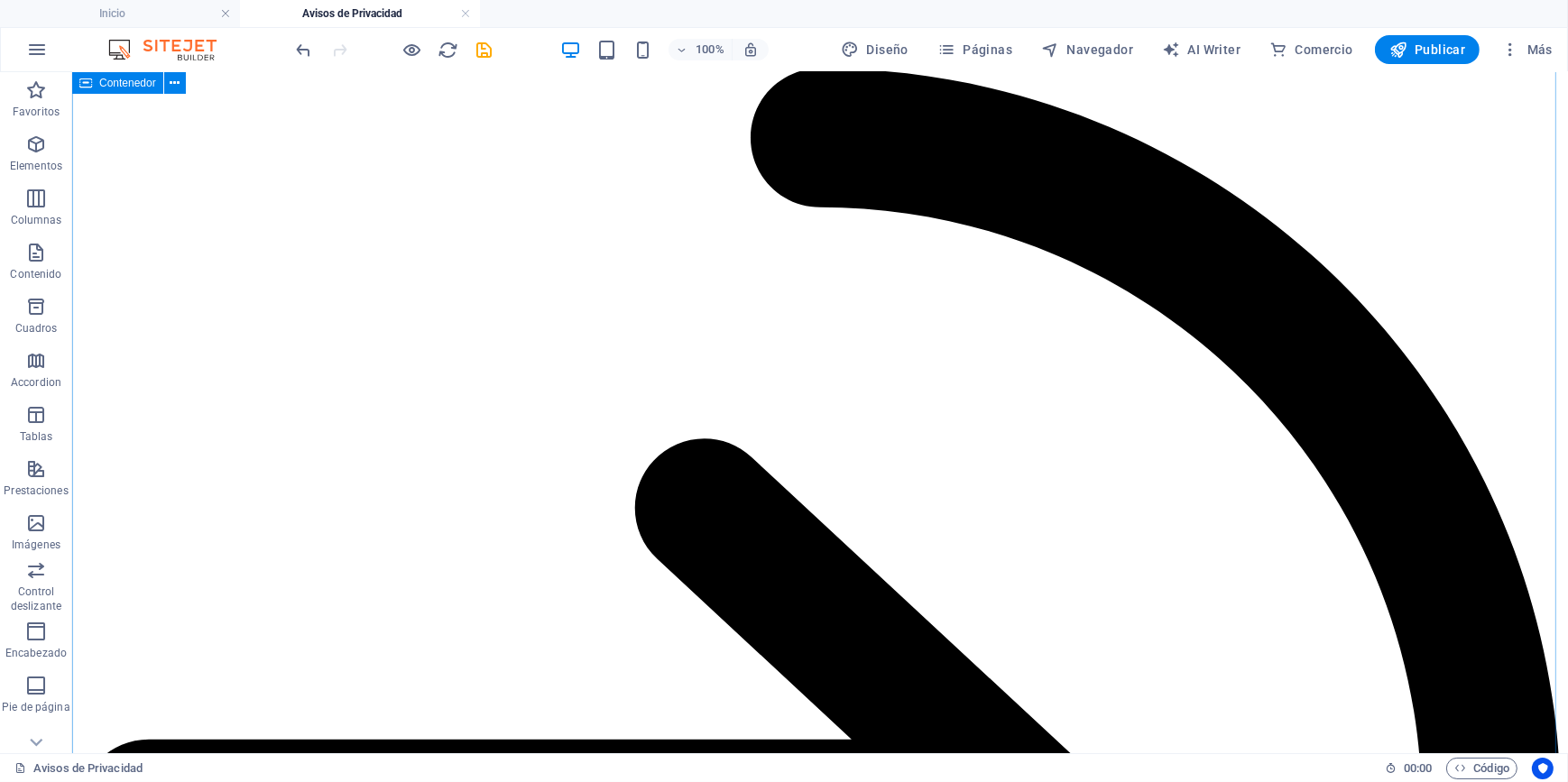
scroll to position [2213, 0]
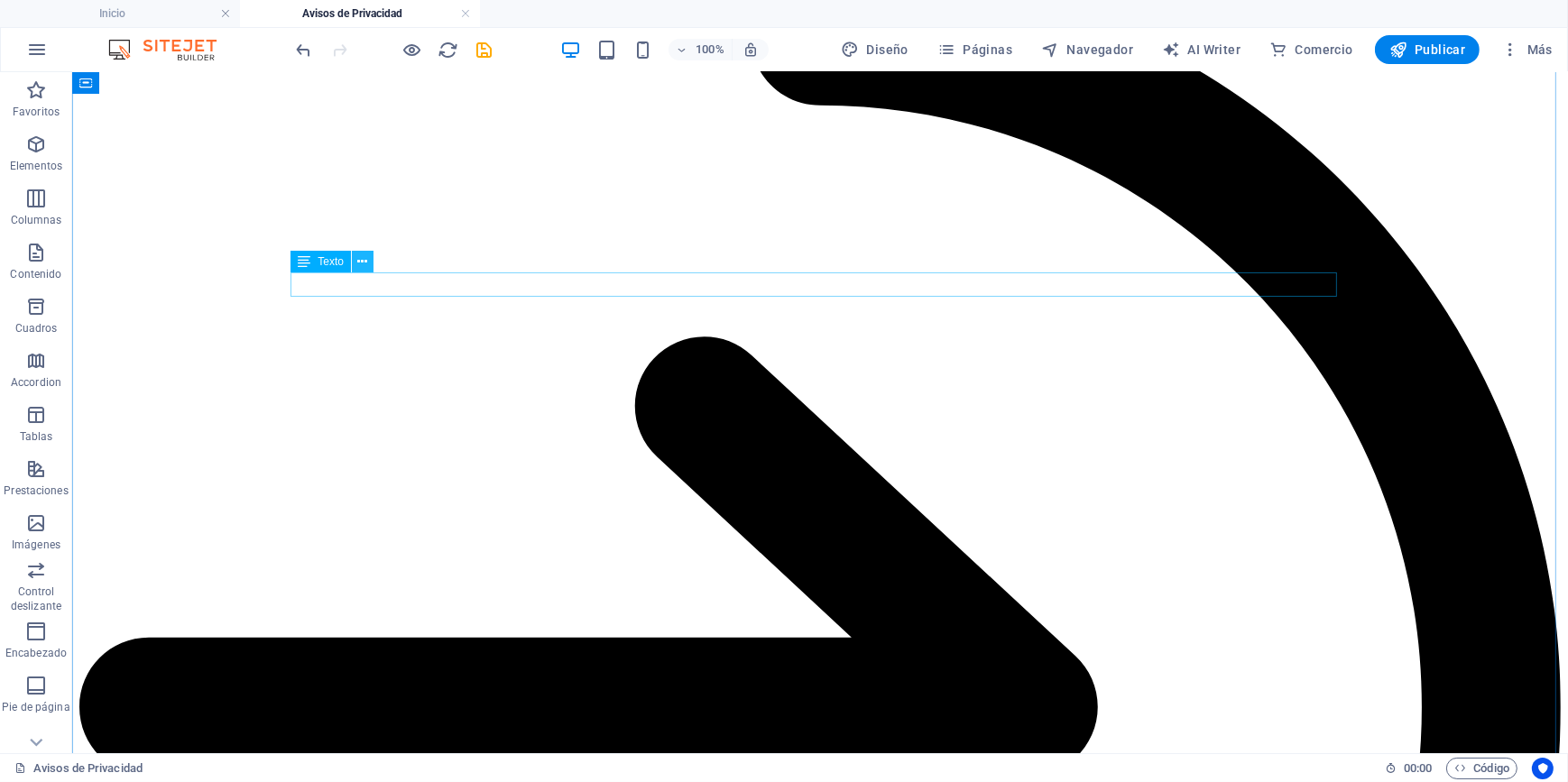
click at [364, 265] on icon at bounding box center [362, 262] width 10 height 19
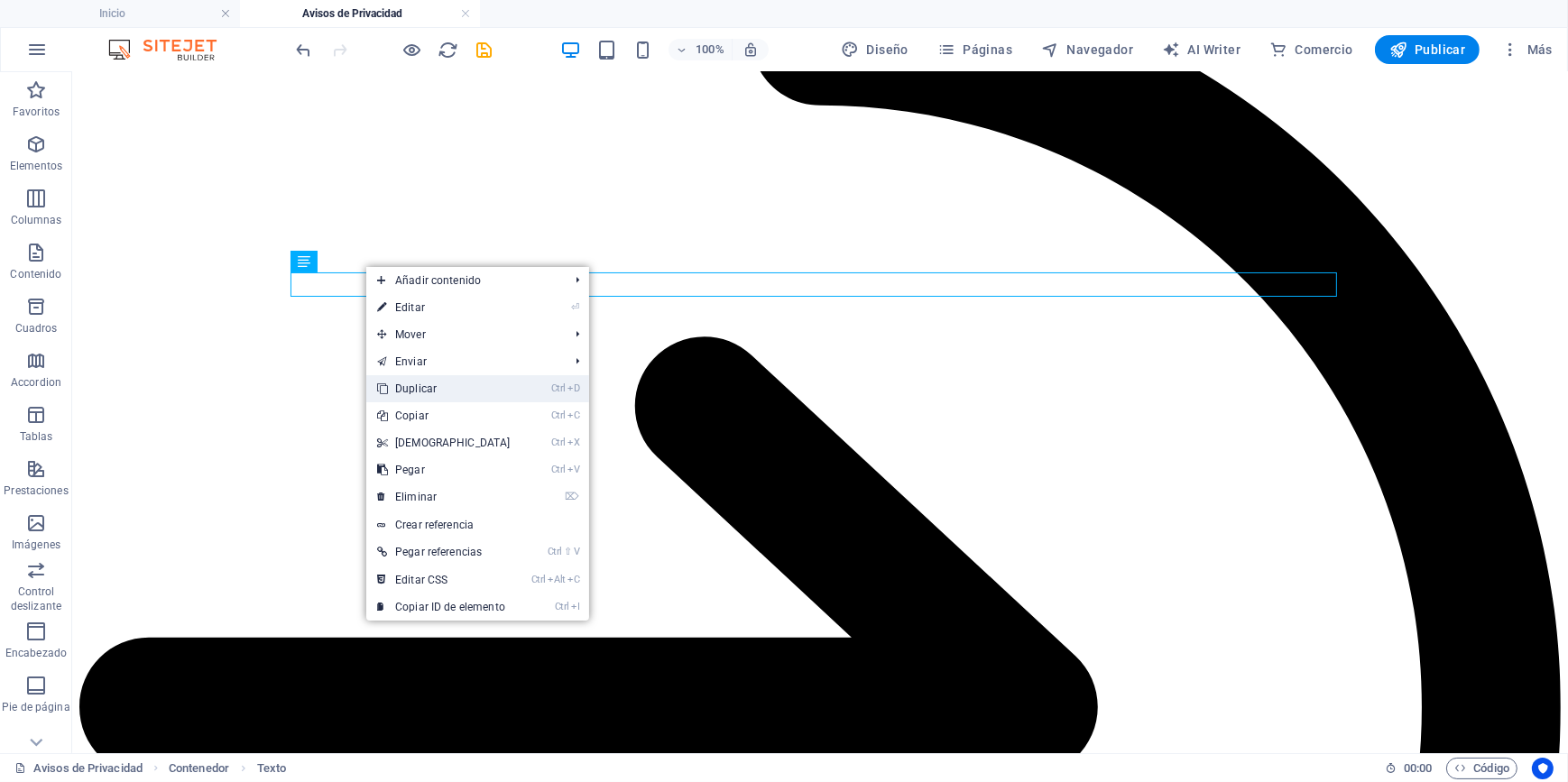
click at [452, 389] on link "Ctrl D Duplicar" at bounding box center [443, 388] width 155 height 27
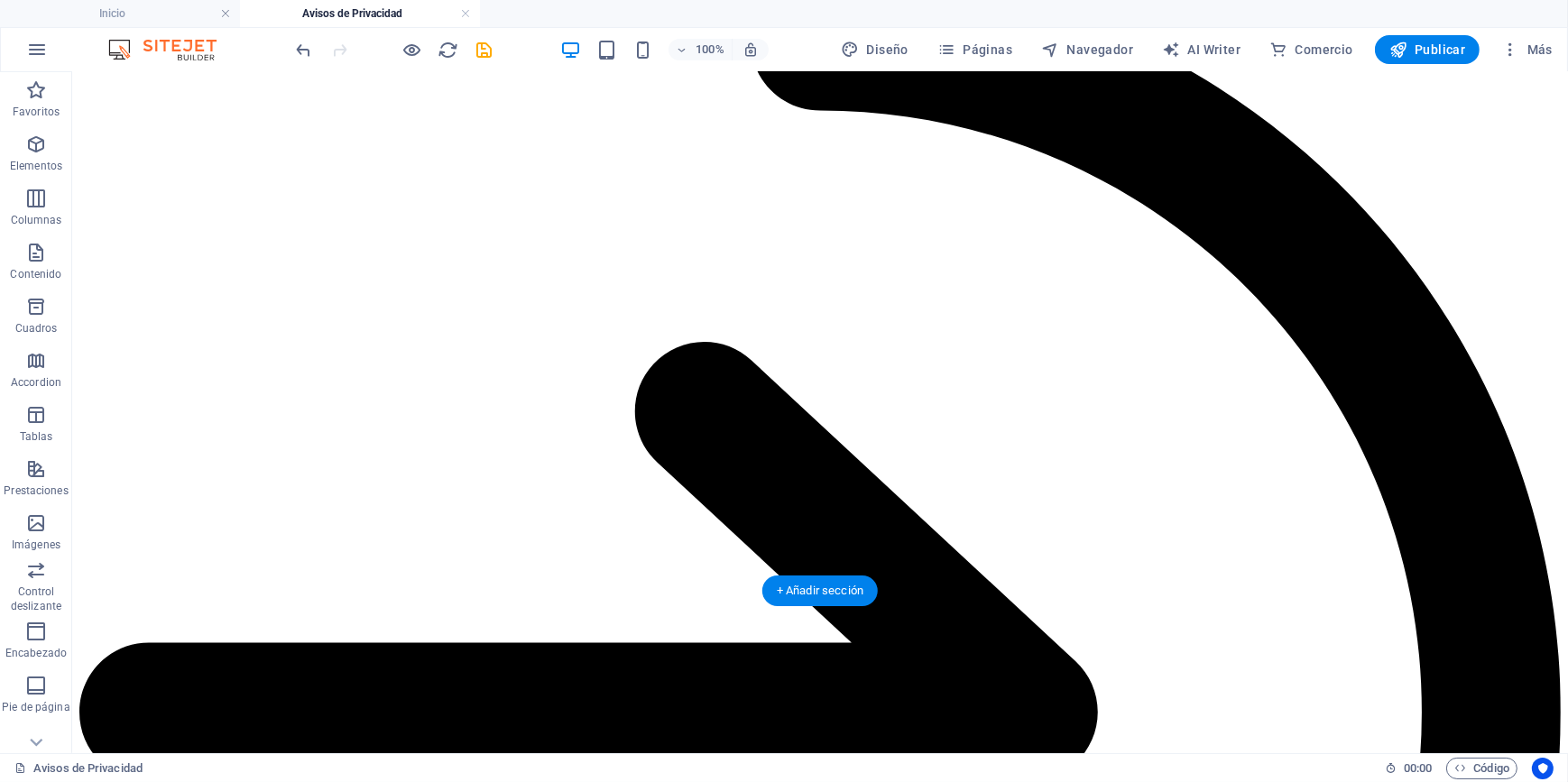
scroll to position [3746, 0]
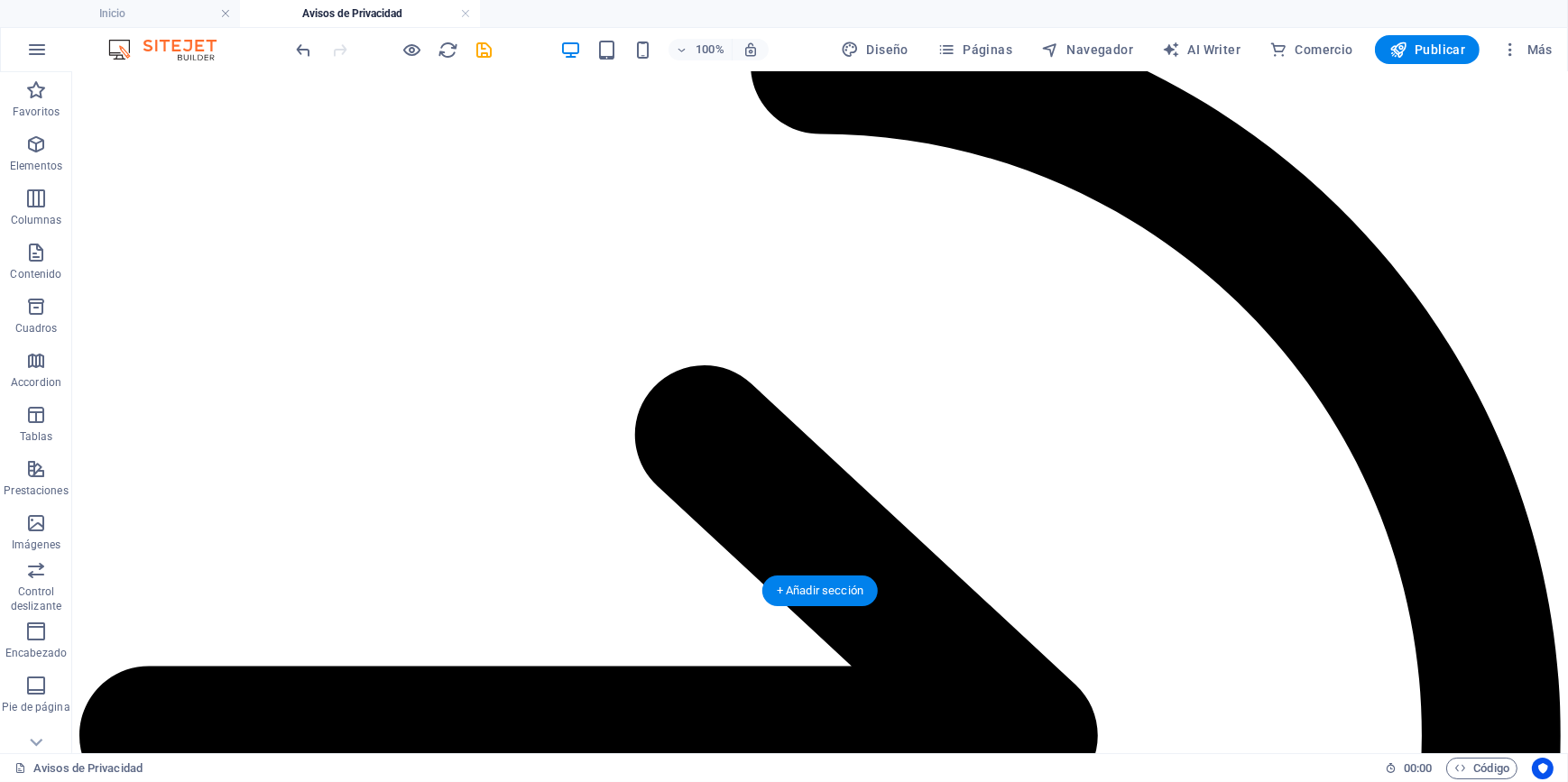
drag, startPoint x: 453, startPoint y: 303, endPoint x: 443, endPoint y: 466, distance: 163.3
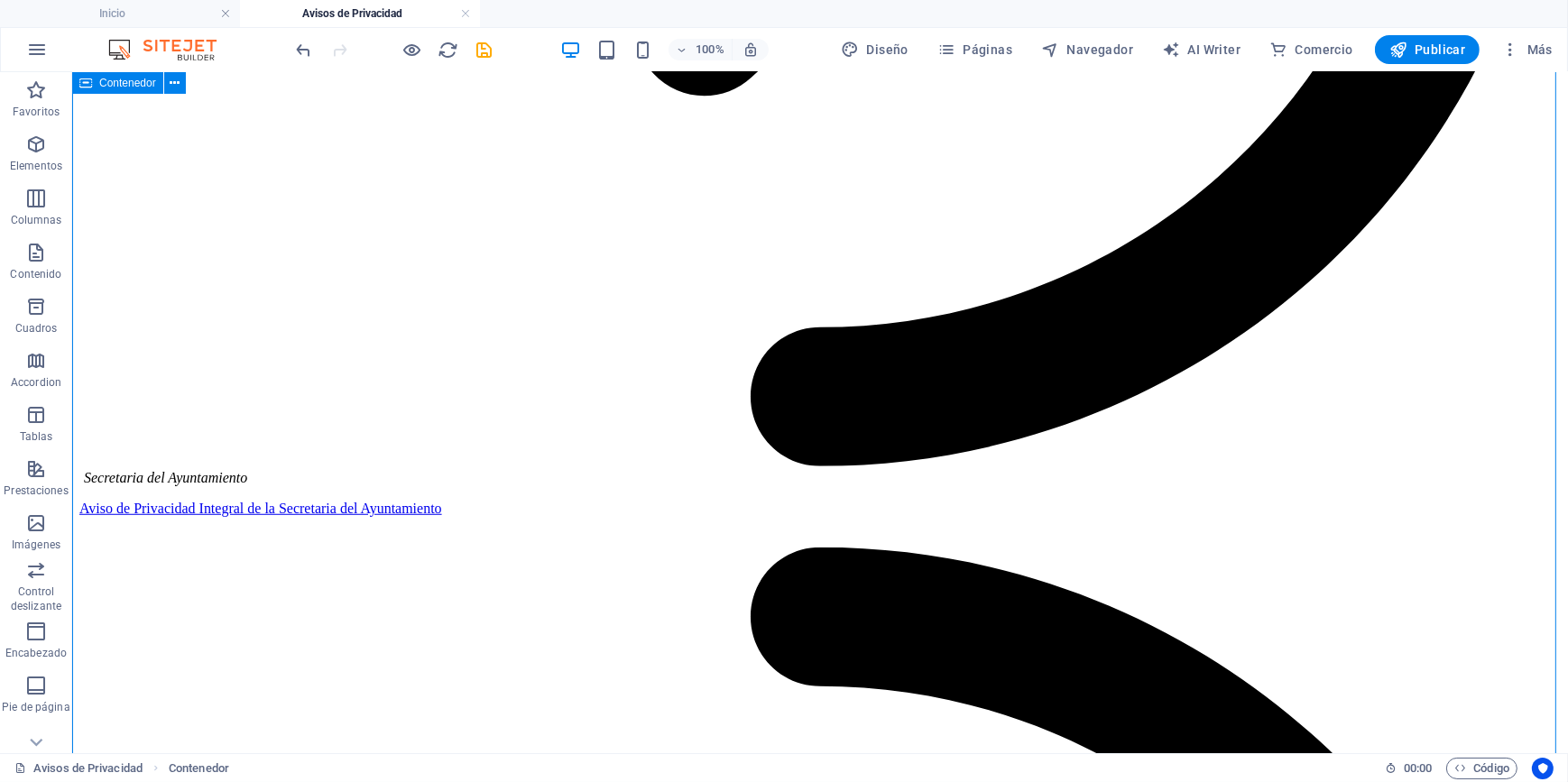
scroll to position [1533, 0]
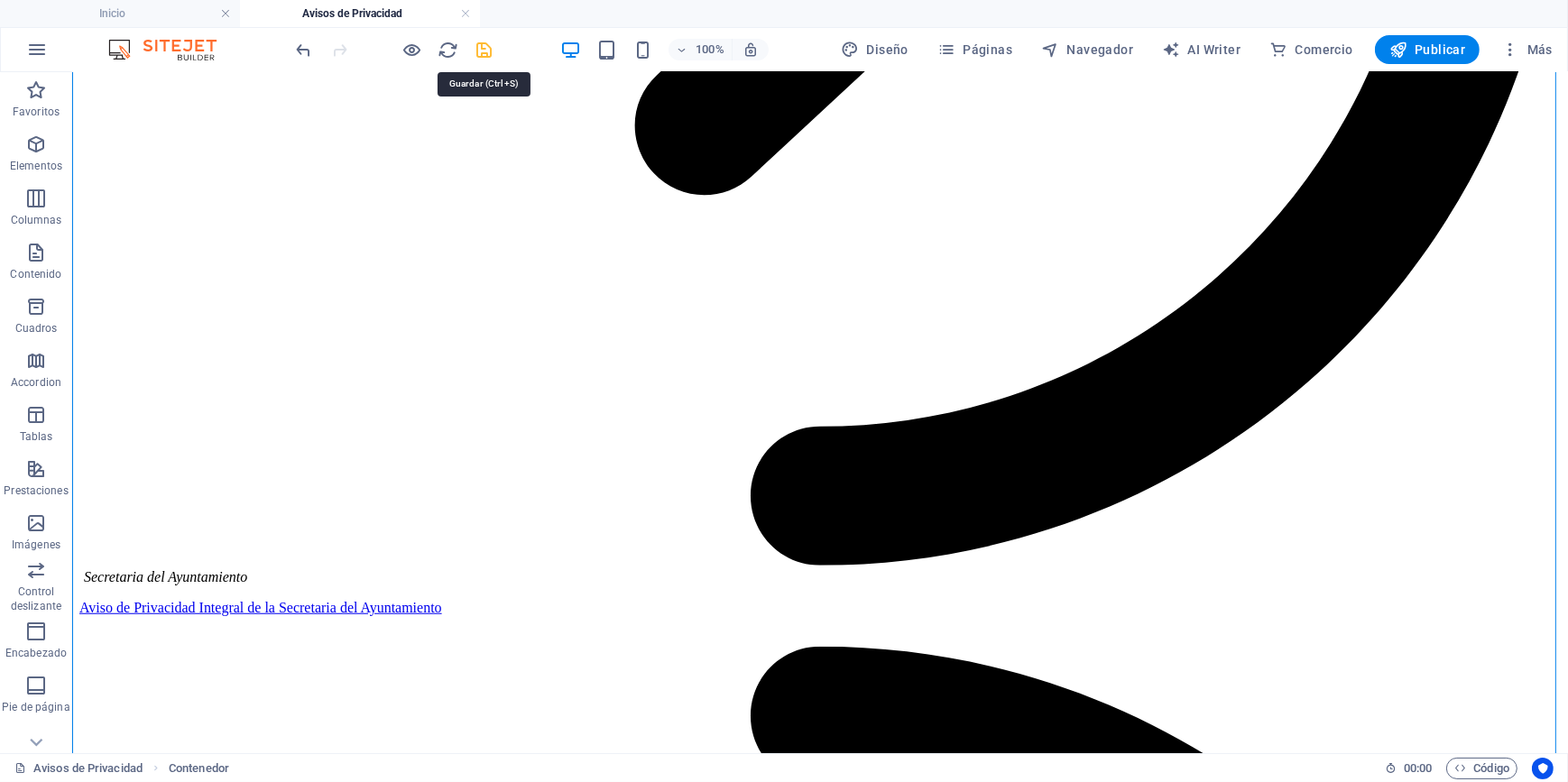
click at [480, 51] on icon "save" at bounding box center [485, 50] width 20 height 20
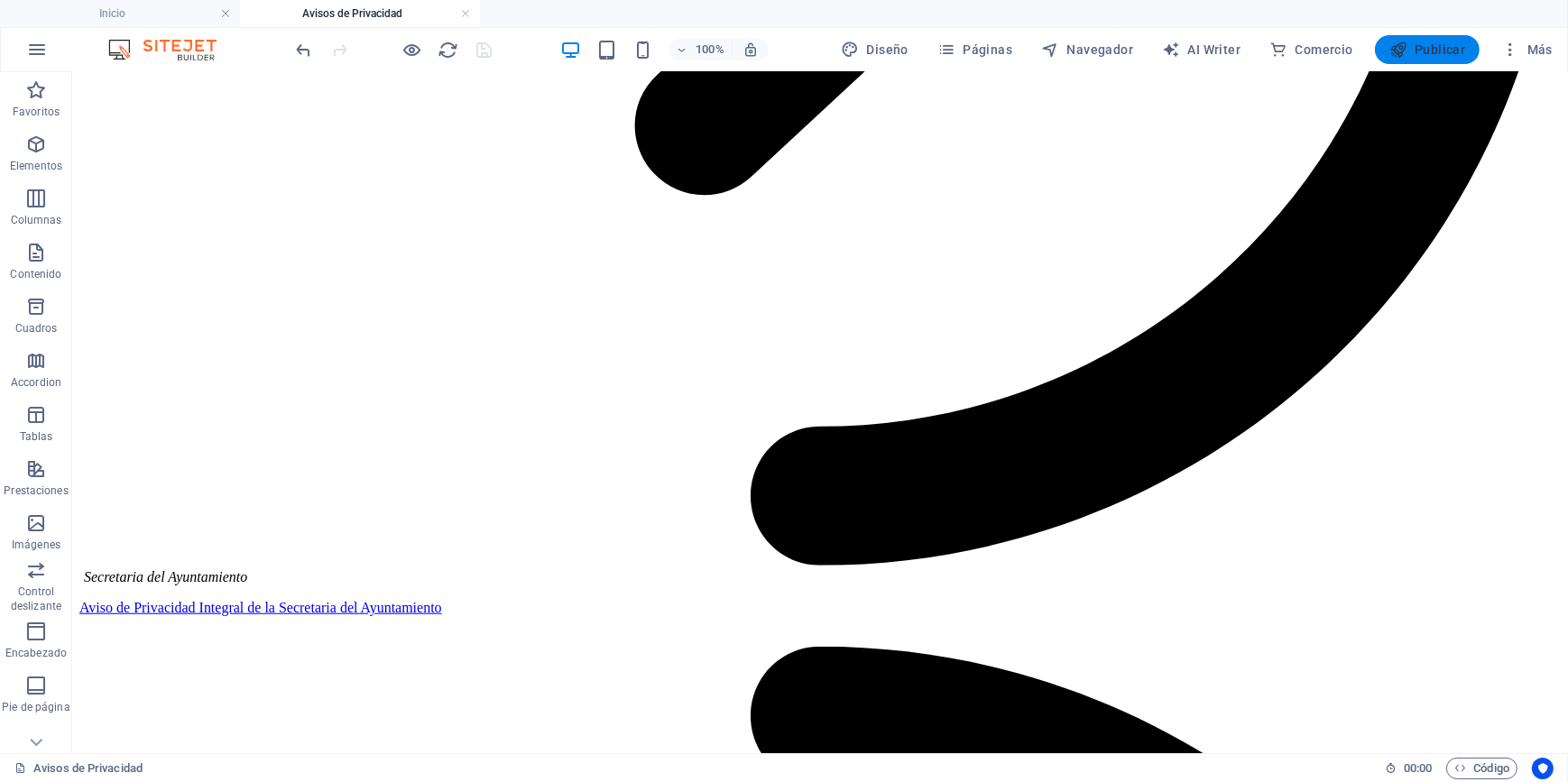
click at [1428, 53] on span "Publicar" at bounding box center [1427, 49] width 76 height 18
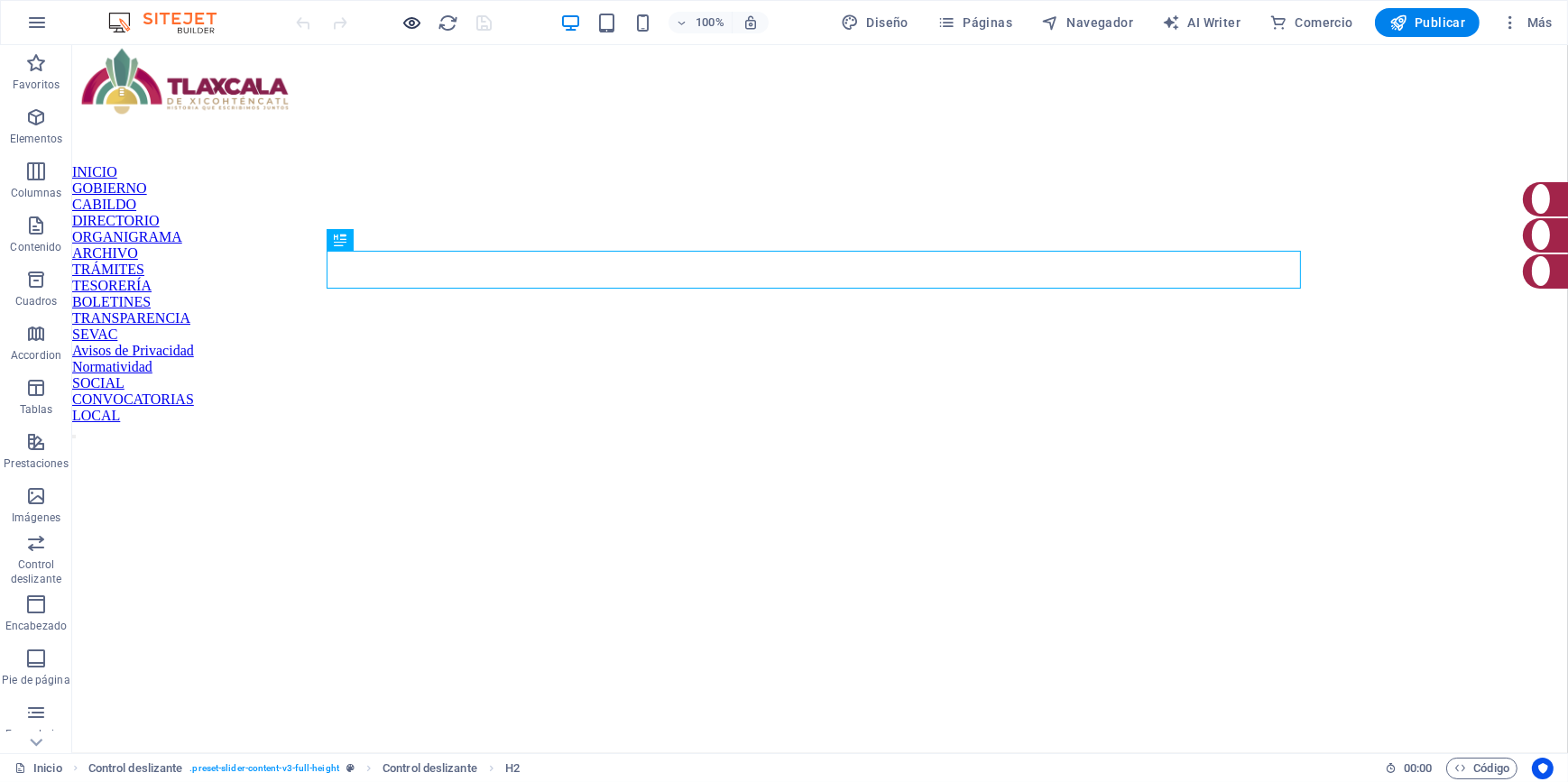
click at [414, 23] on icon "button" at bounding box center [412, 23] width 20 height 20
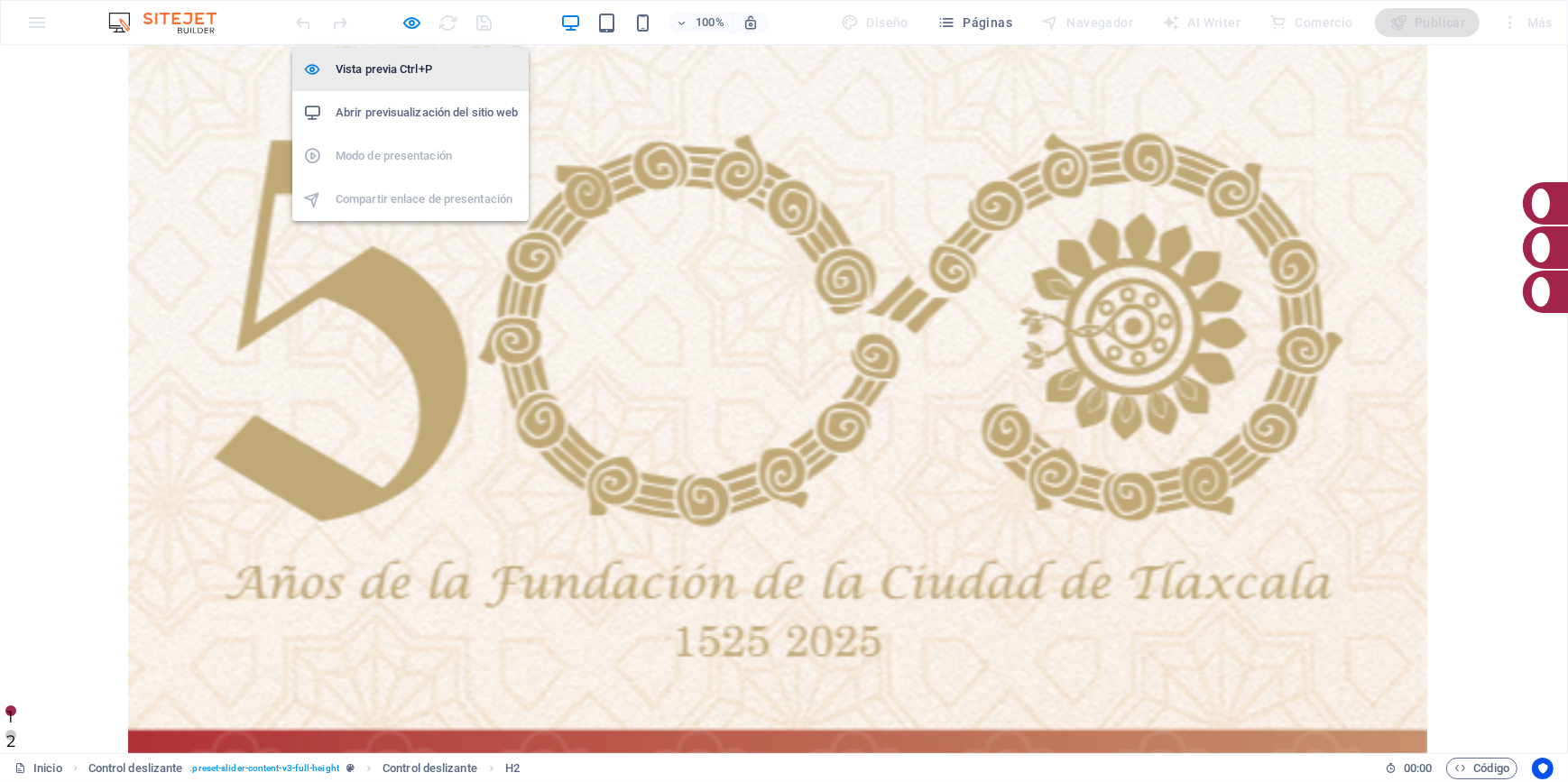
click at [384, 65] on h6 "Vista previa Ctrl+P" at bounding box center [426, 69] width 182 height 21
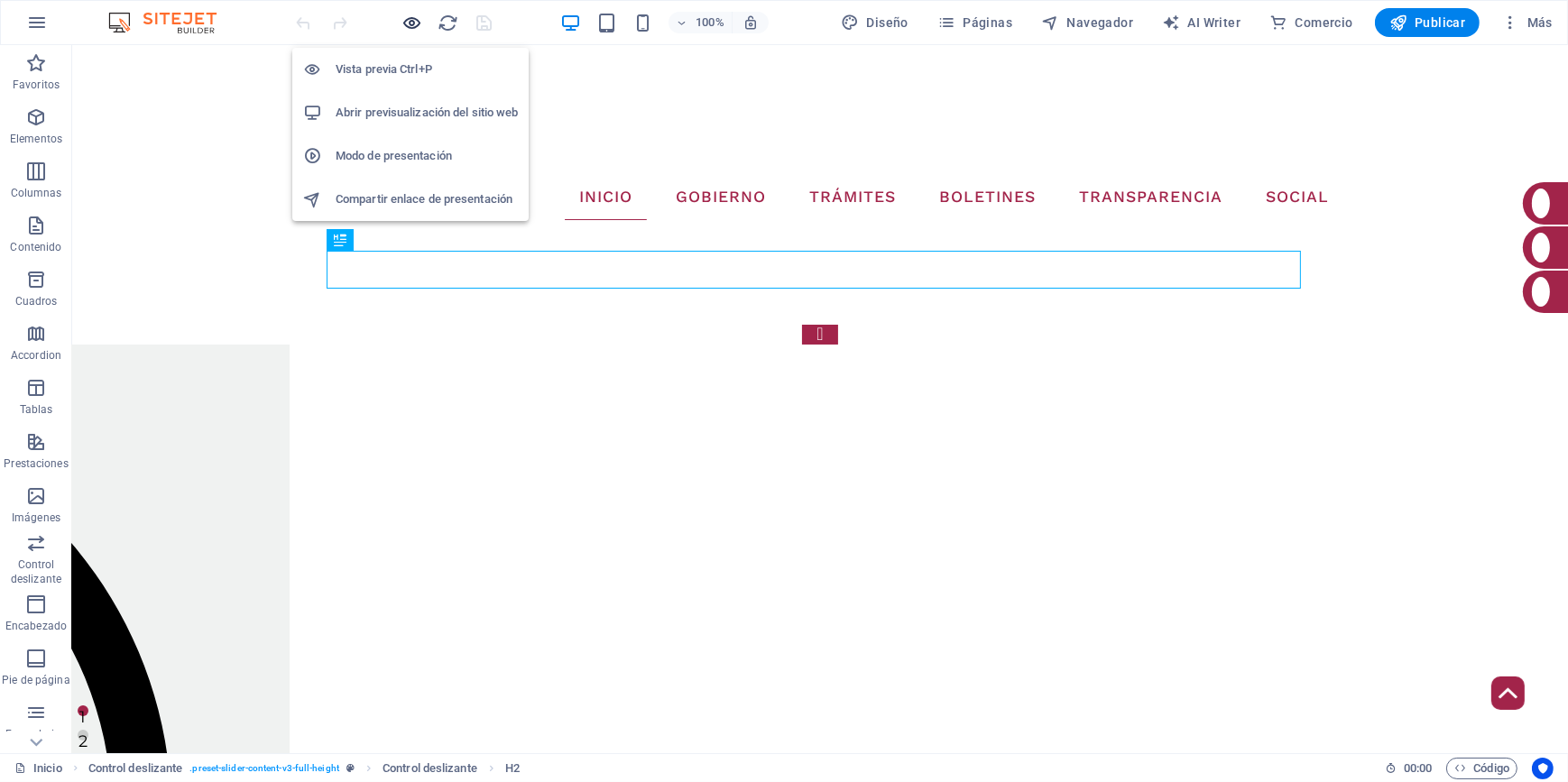
click at [408, 25] on icon "button" at bounding box center [412, 23] width 20 height 20
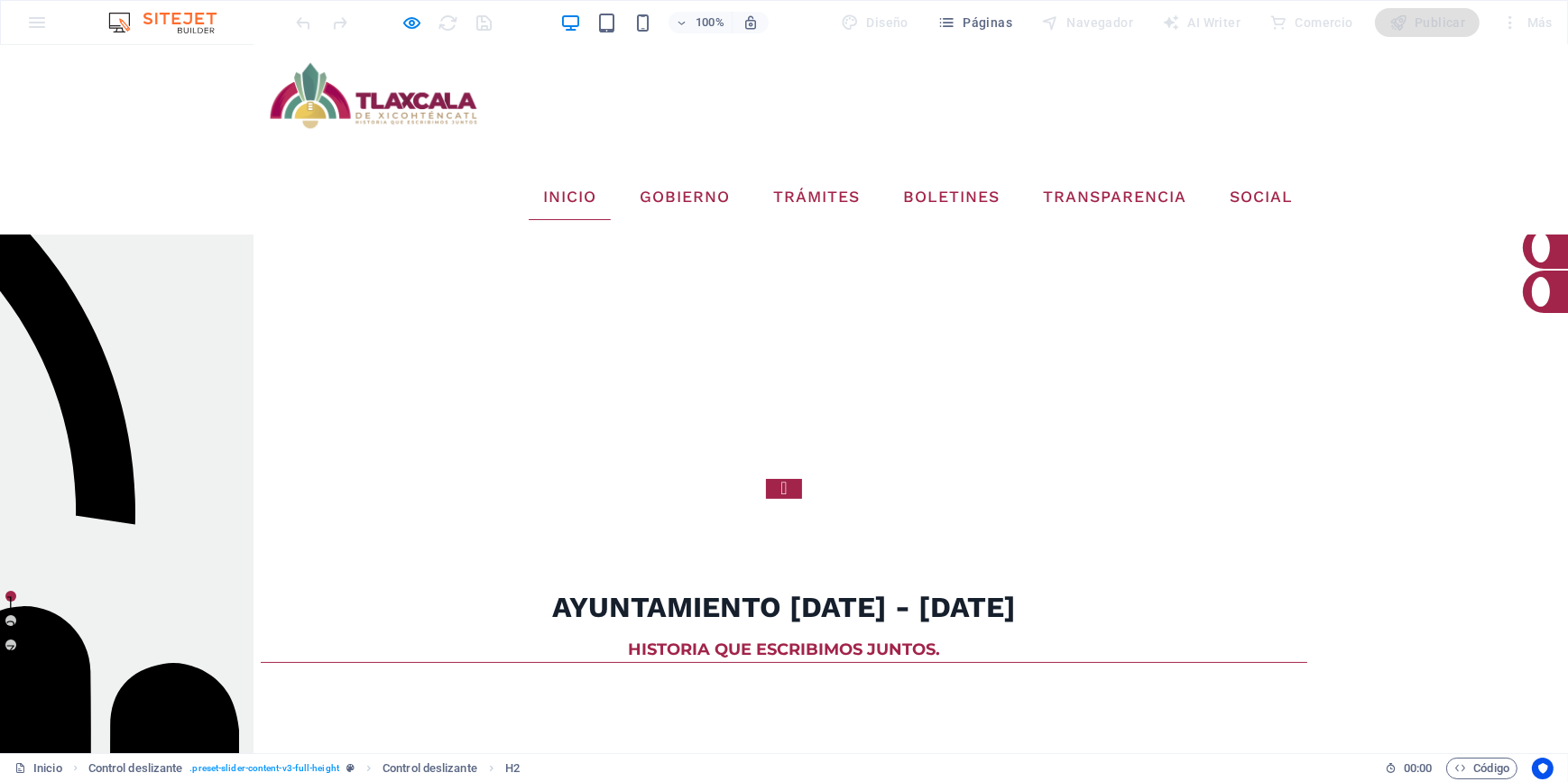
scroll to position [144, 0]
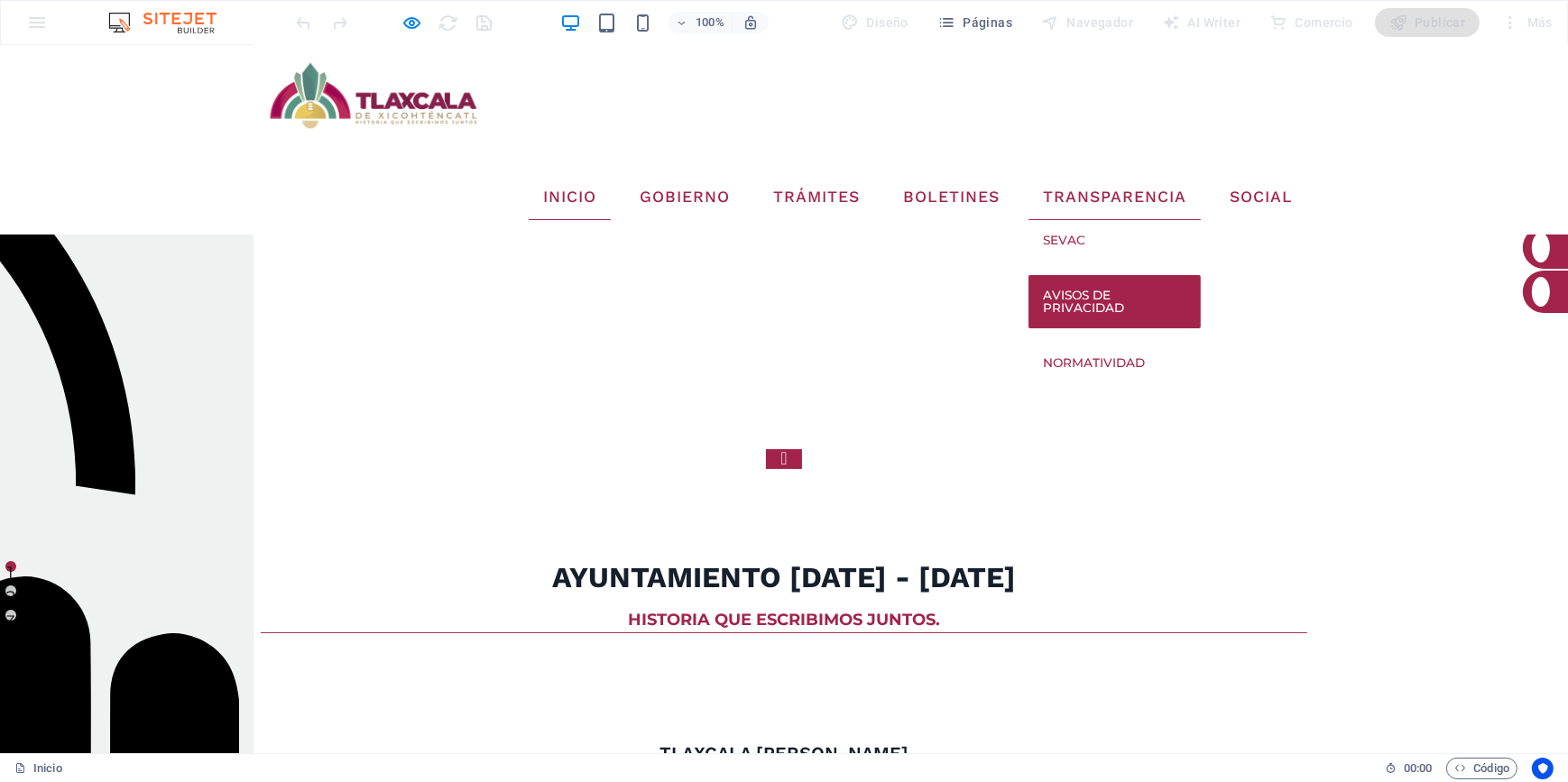
click at [1083, 275] on link "Avisos de Privacidad" at bounding box center [1114, 301] width 172 height 53
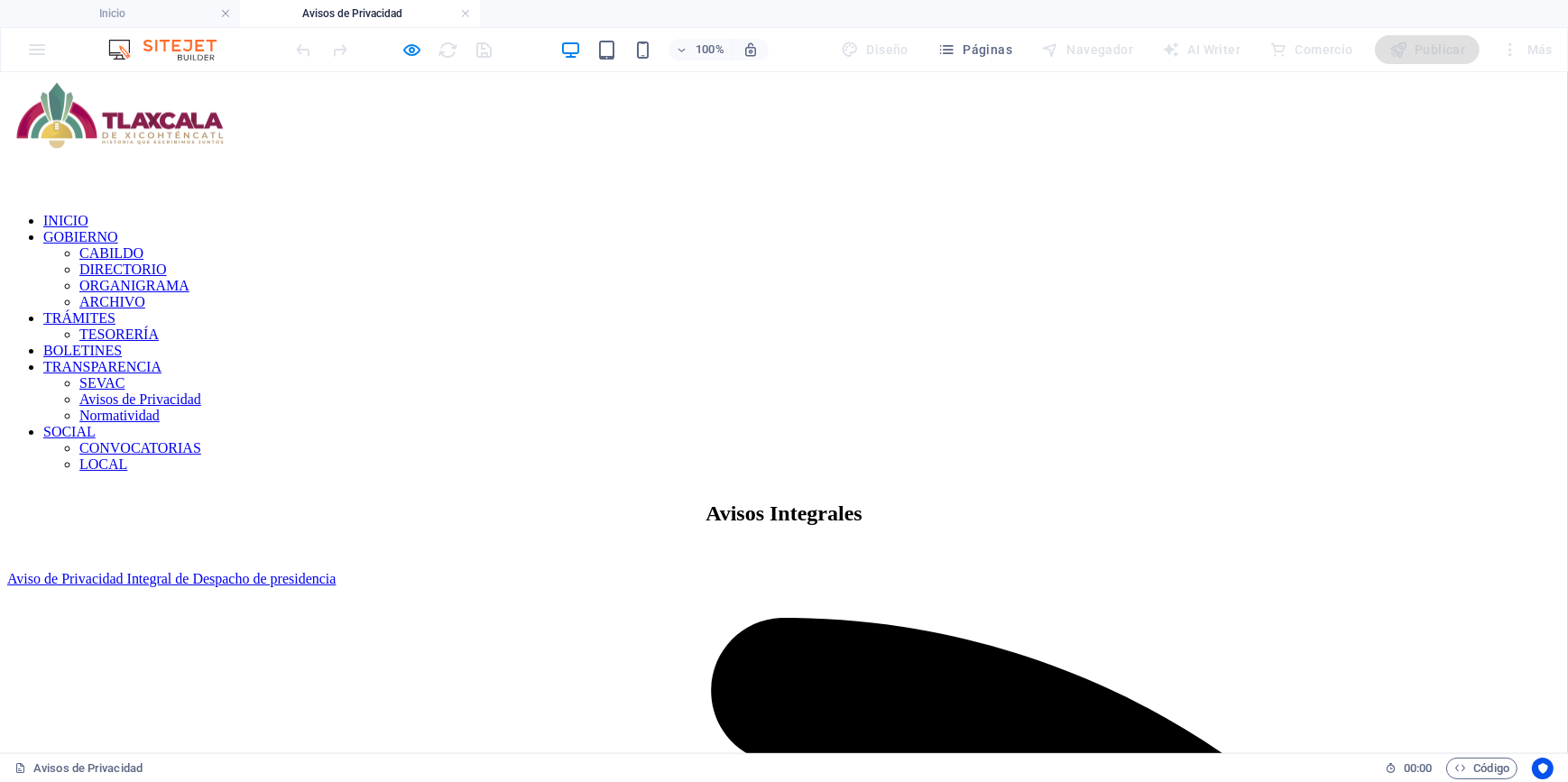
scroll to position [0, 0]
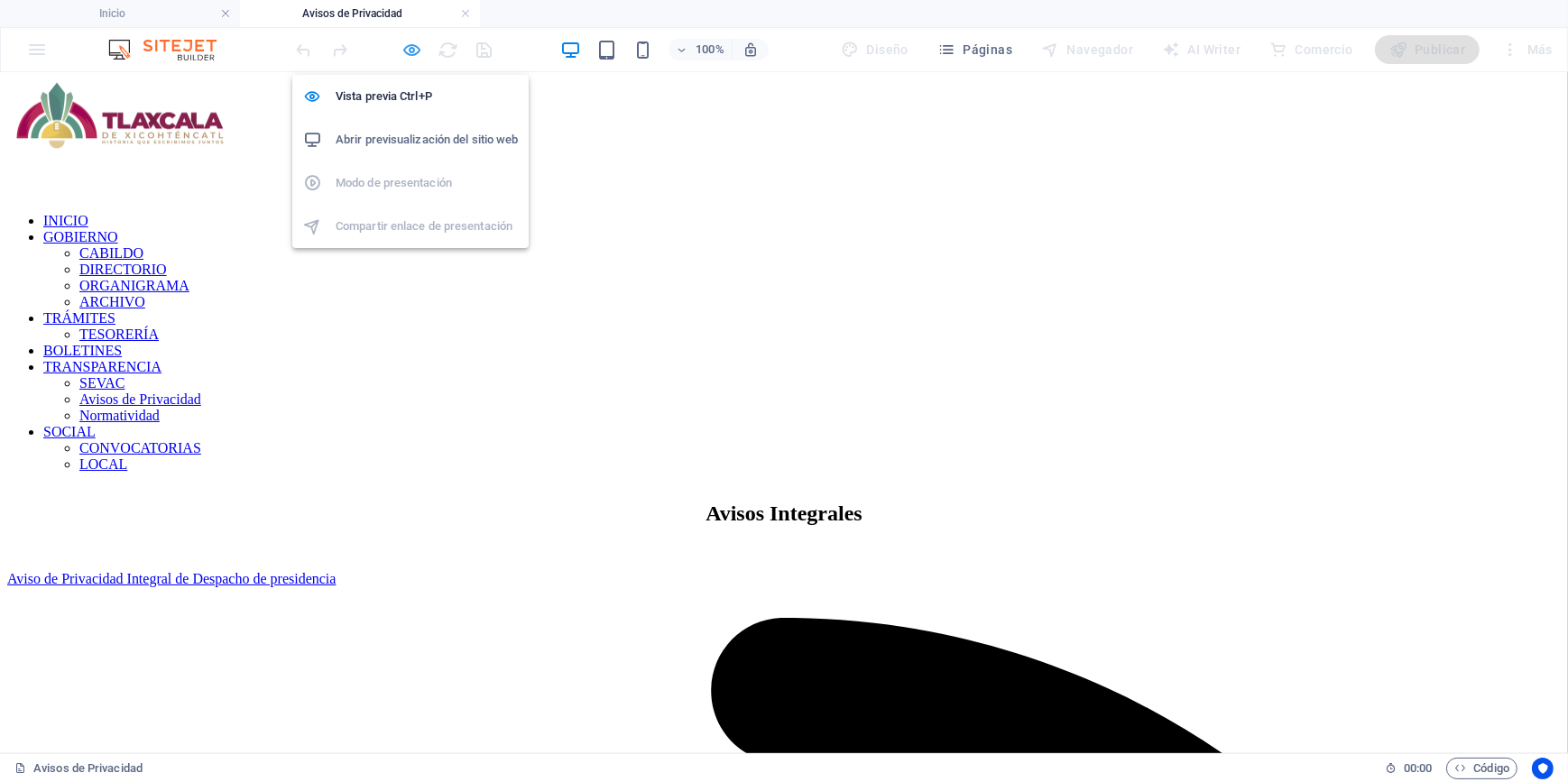
click at [411, 53] on icon "button" at bounding box center [412, 50] width 20 height 20
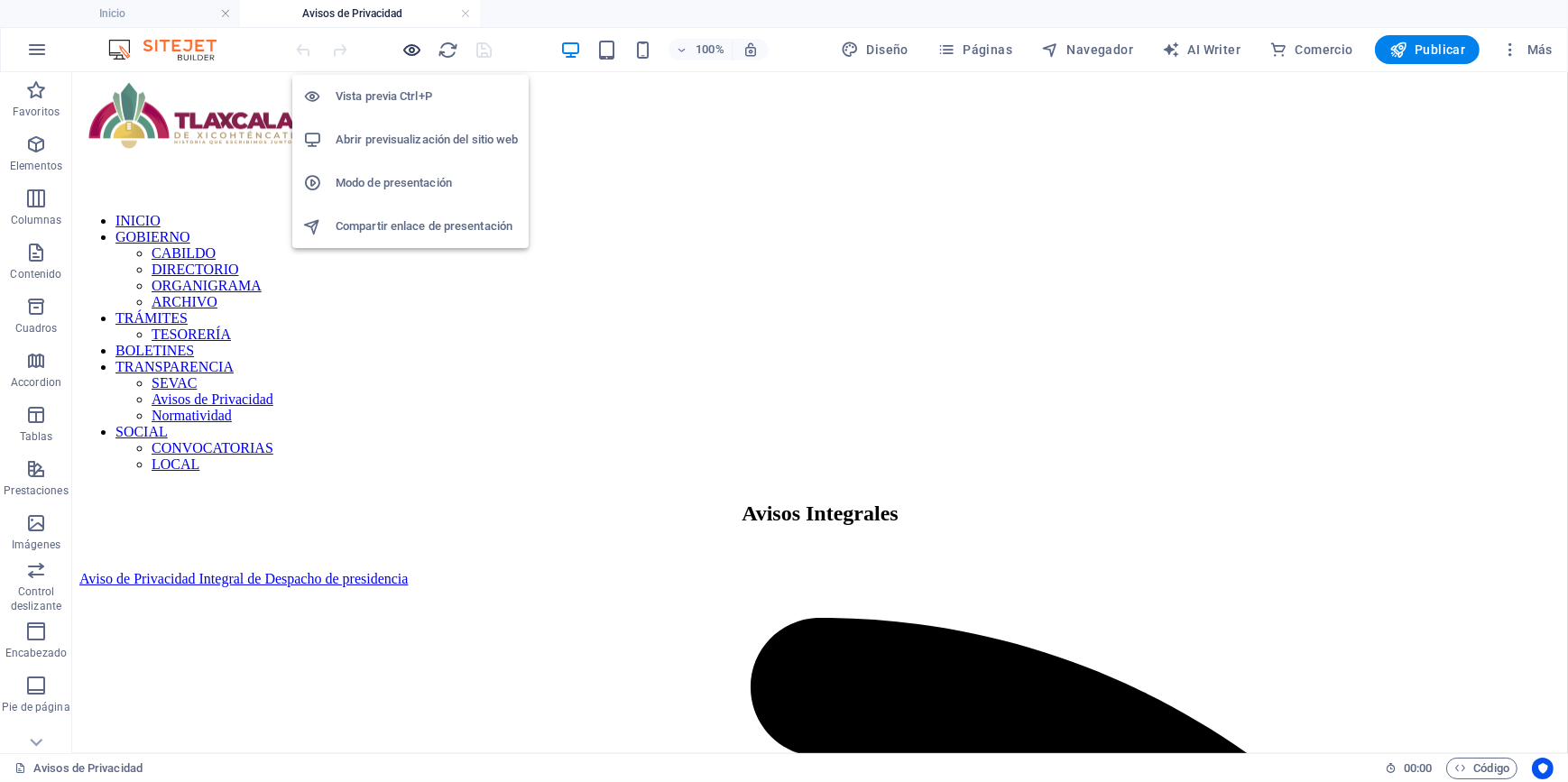
click at [404, 51] on icon "button" at bounding box center [412, 50] width 20 height 20
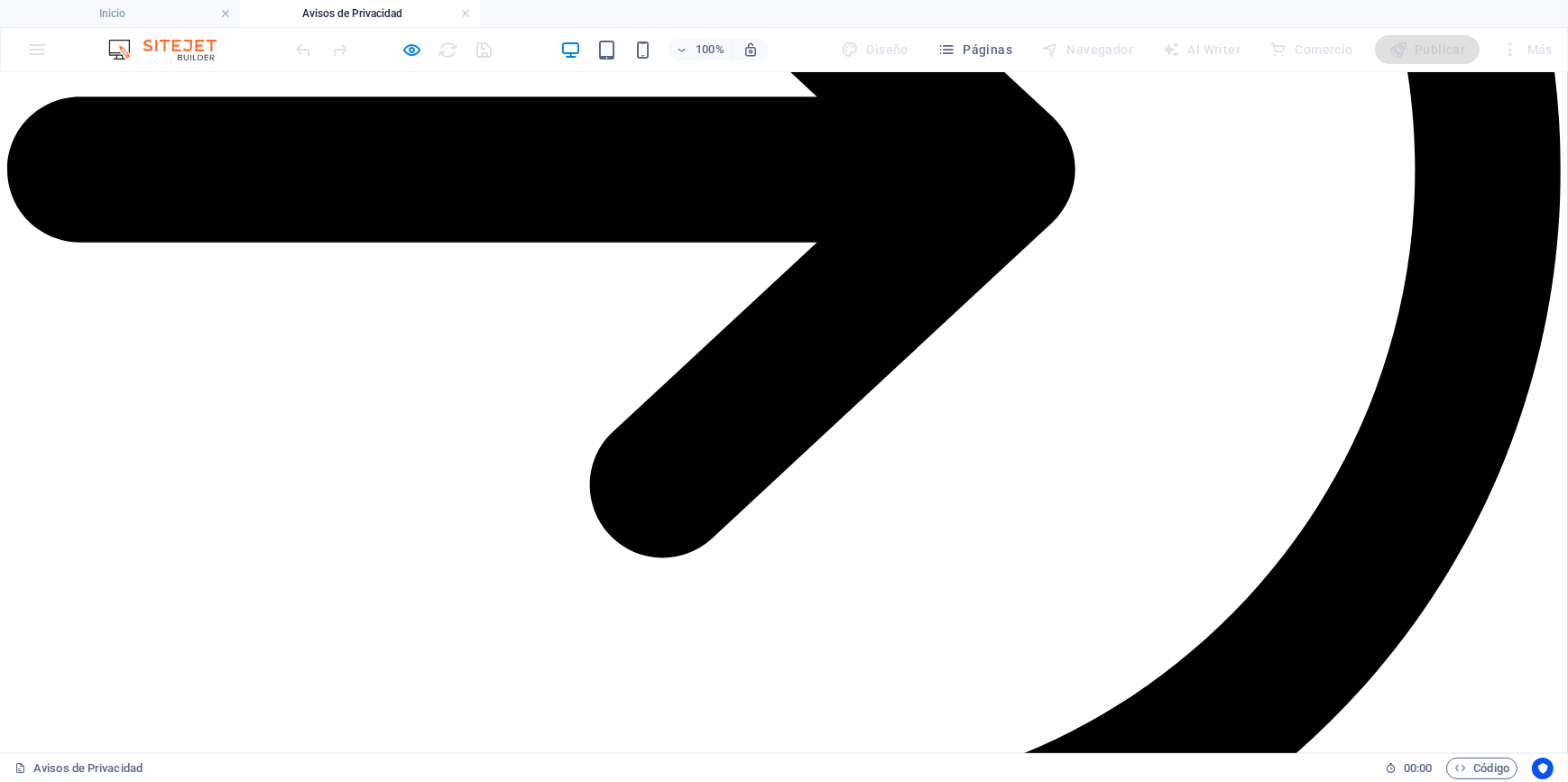
scroll to position [2951, 0]
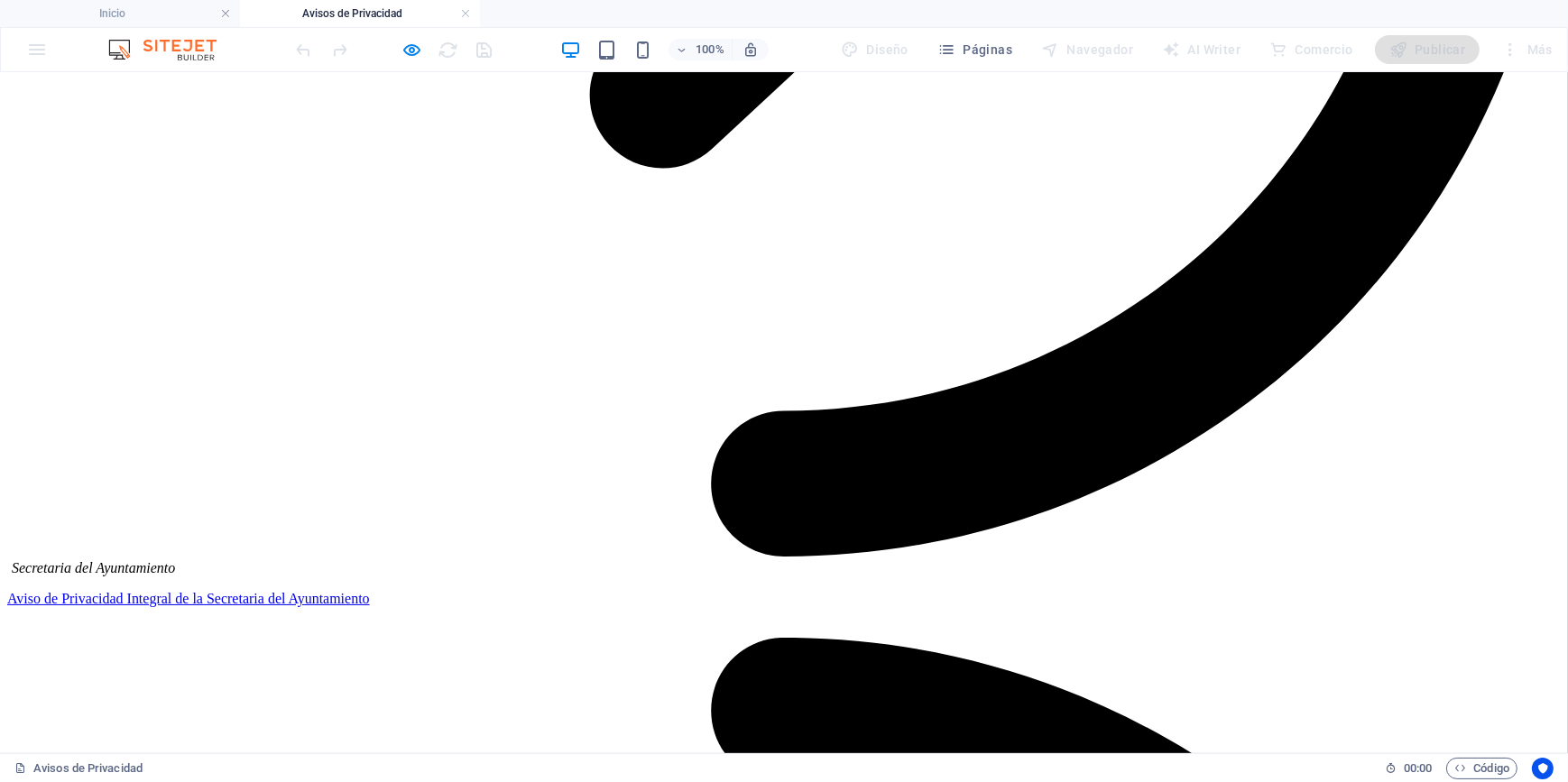
scroll to position [1885, 0]
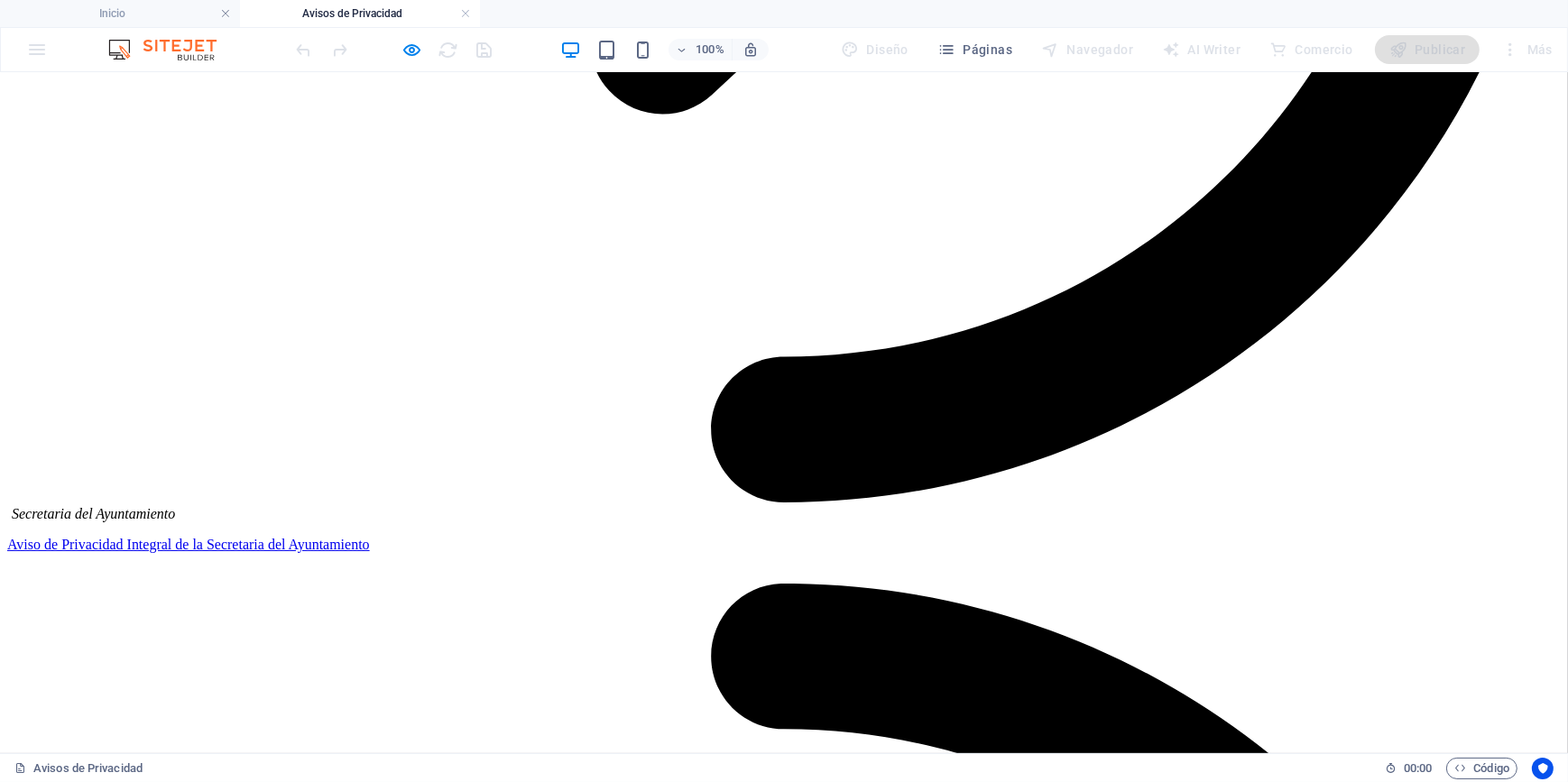
scroll to position [1476, 0]
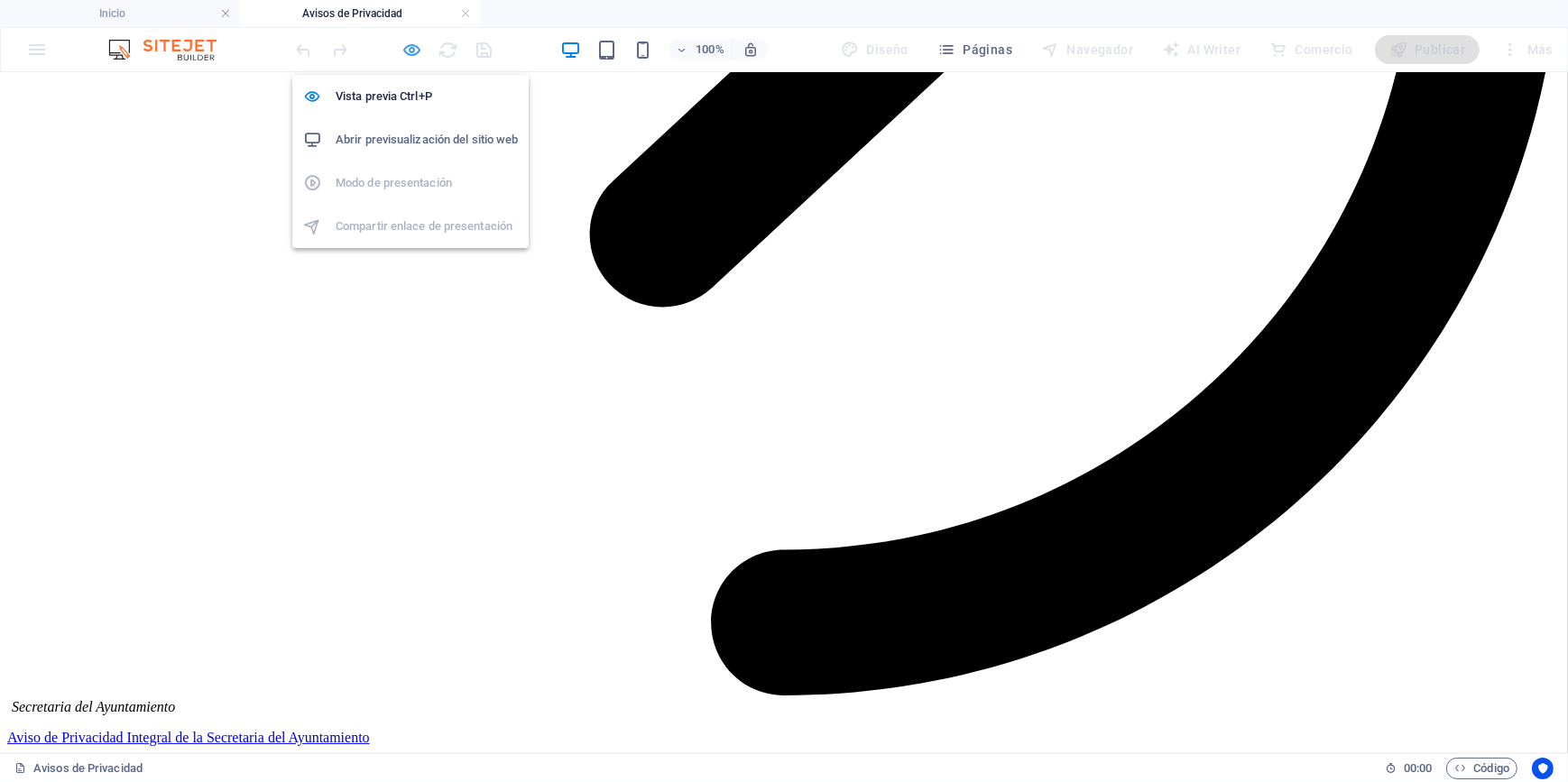
click at [405, 50] on icon "button" at bounding box center [412, 50] width 20 height 20
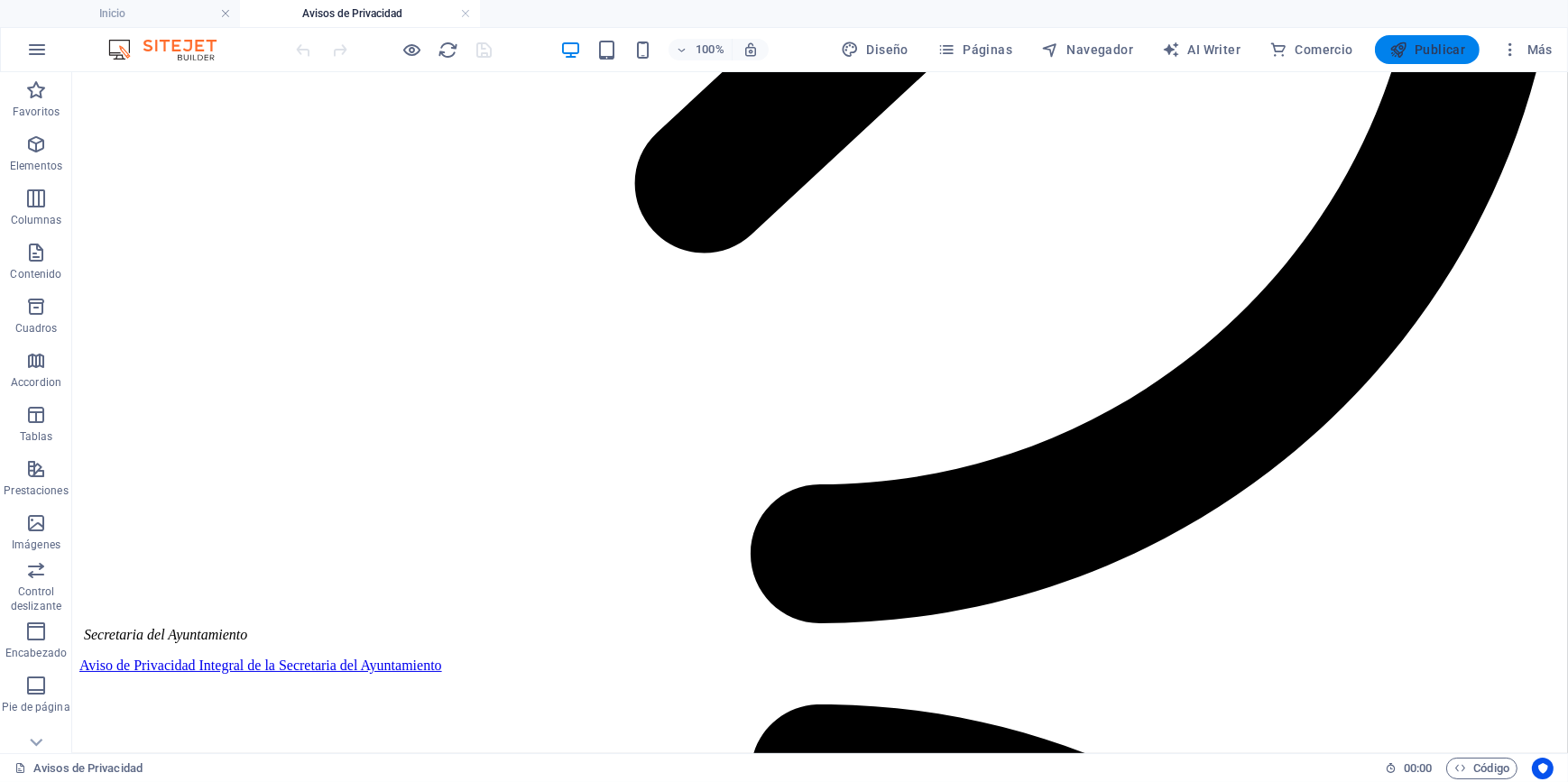
click at [1423, 48] on span "Publicar" at bounding box center [1427, 49] width 76 height 18
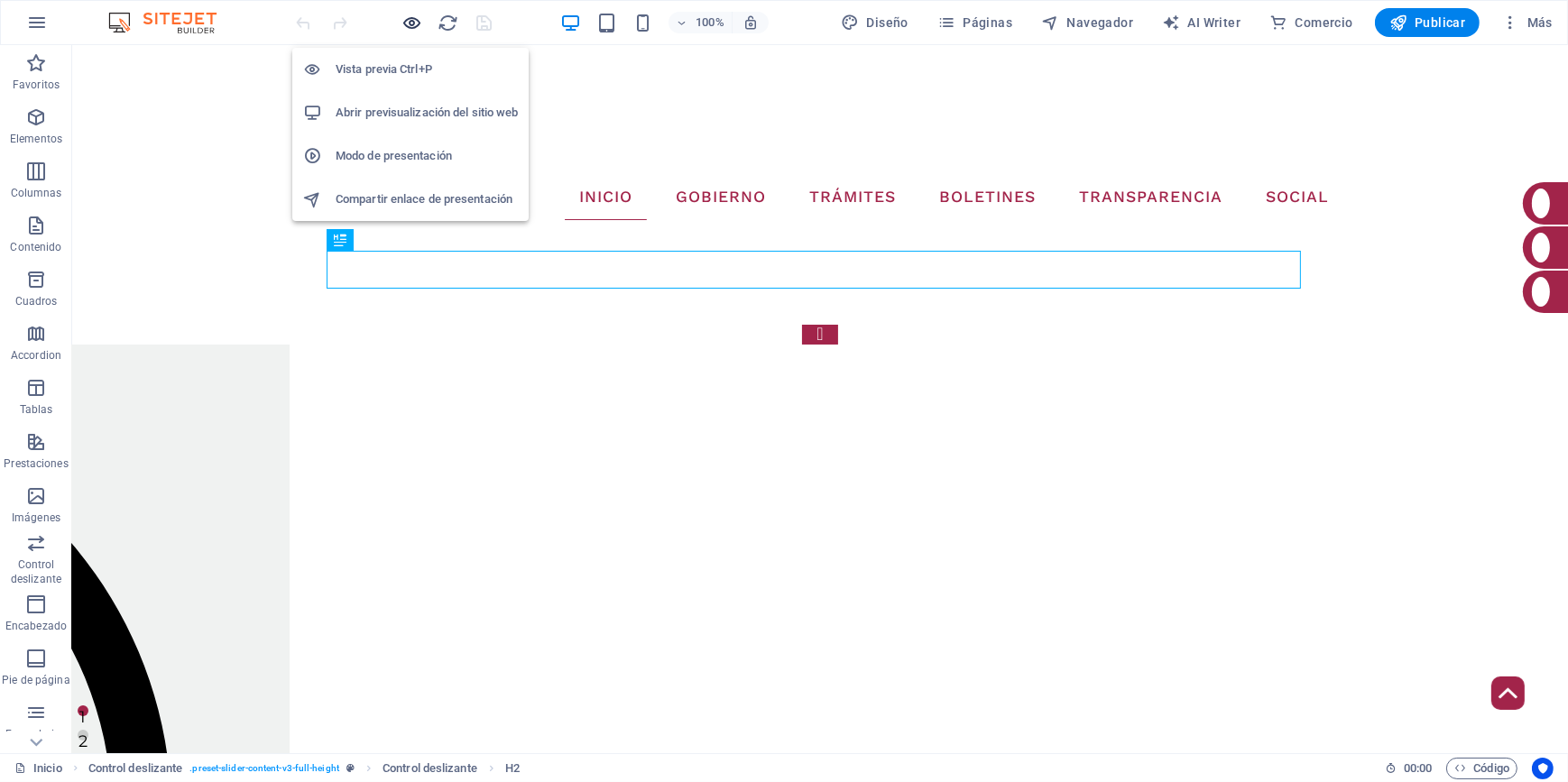
click at [418, 19] on icon "button" at bounding box center [412, 23] width 20 height 20
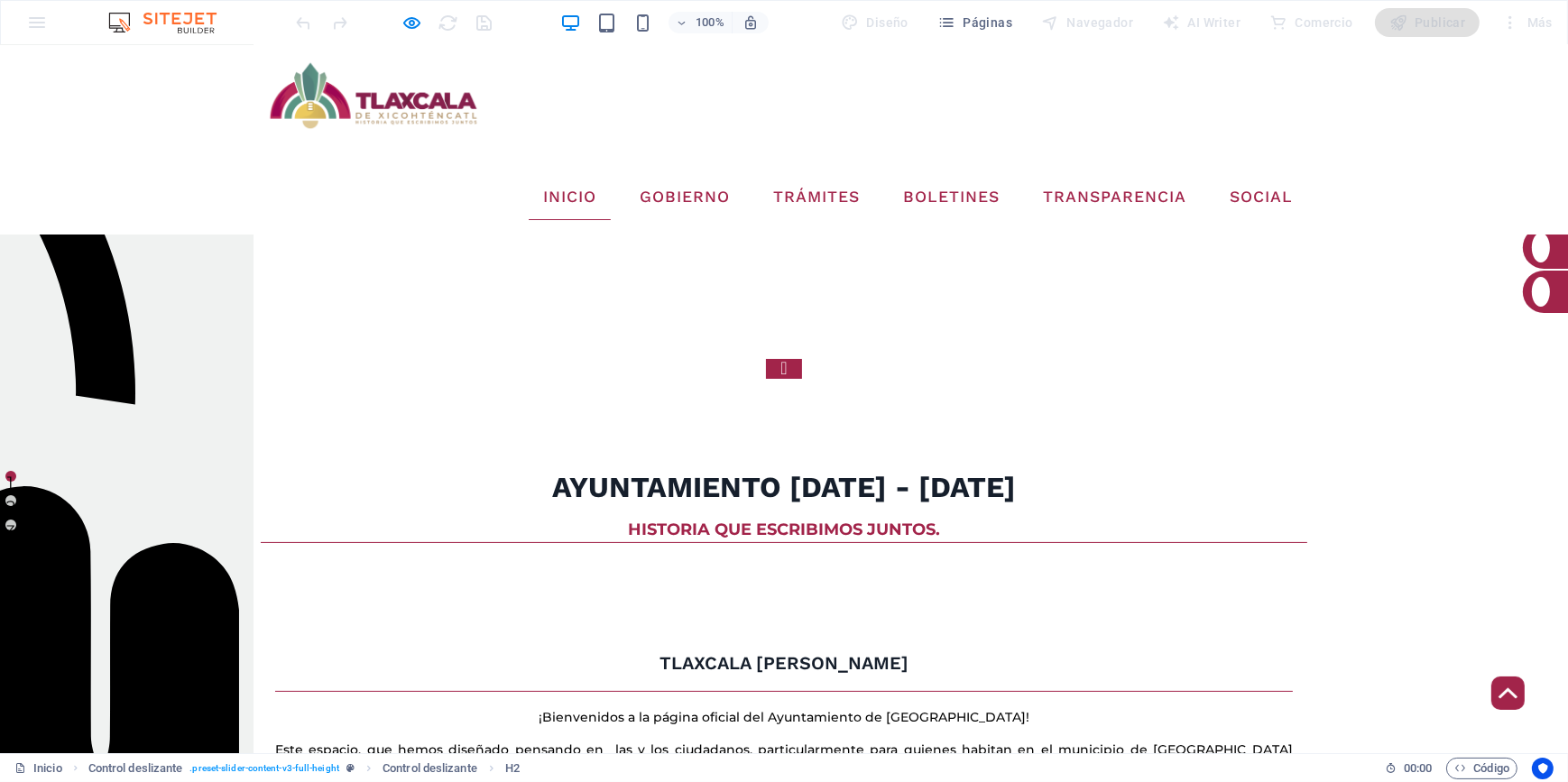
scroll to position [308, 0]
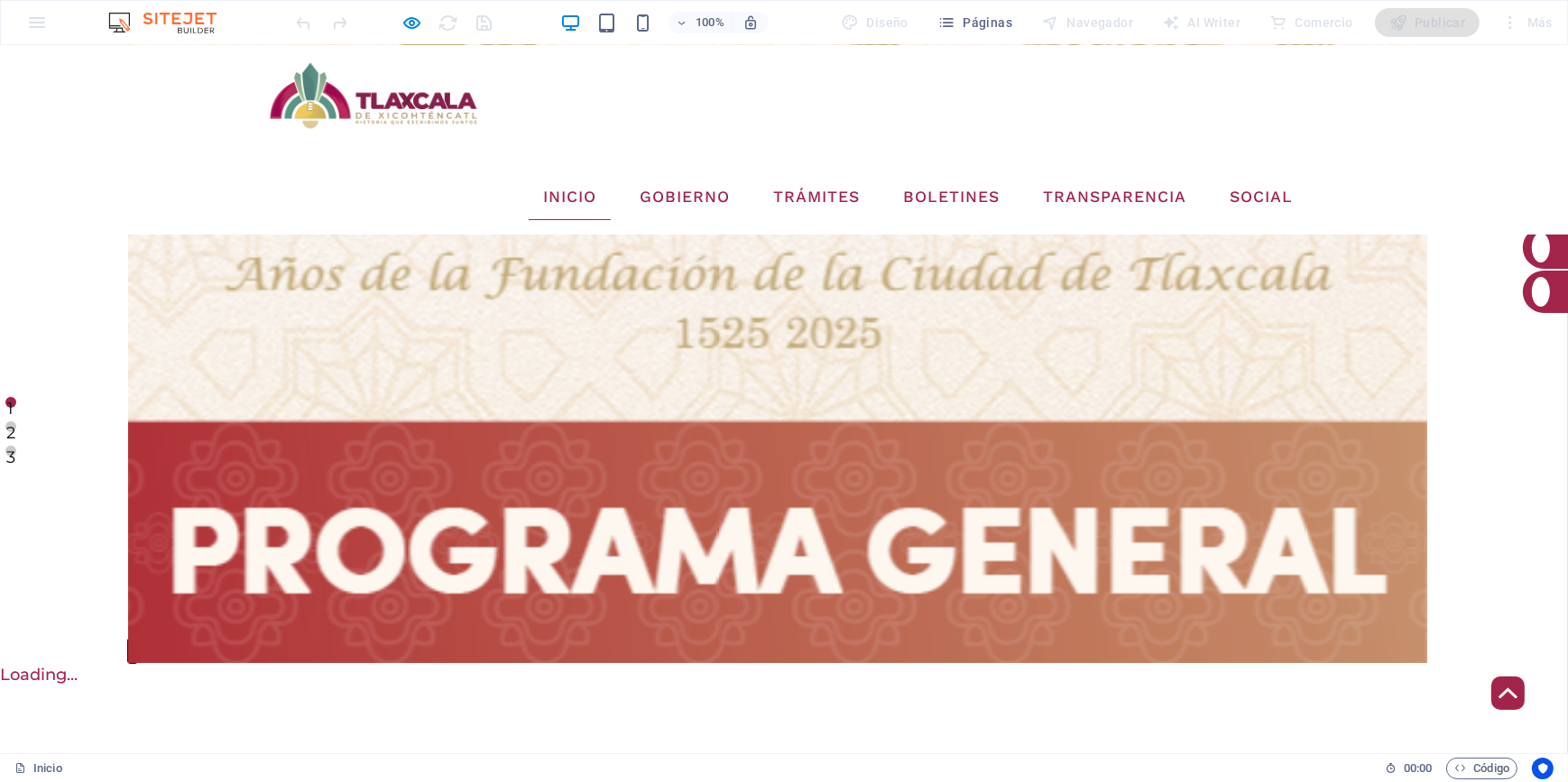
click at [137, 639] on button "×" at bounding box center [133, 651] width 9 height 24
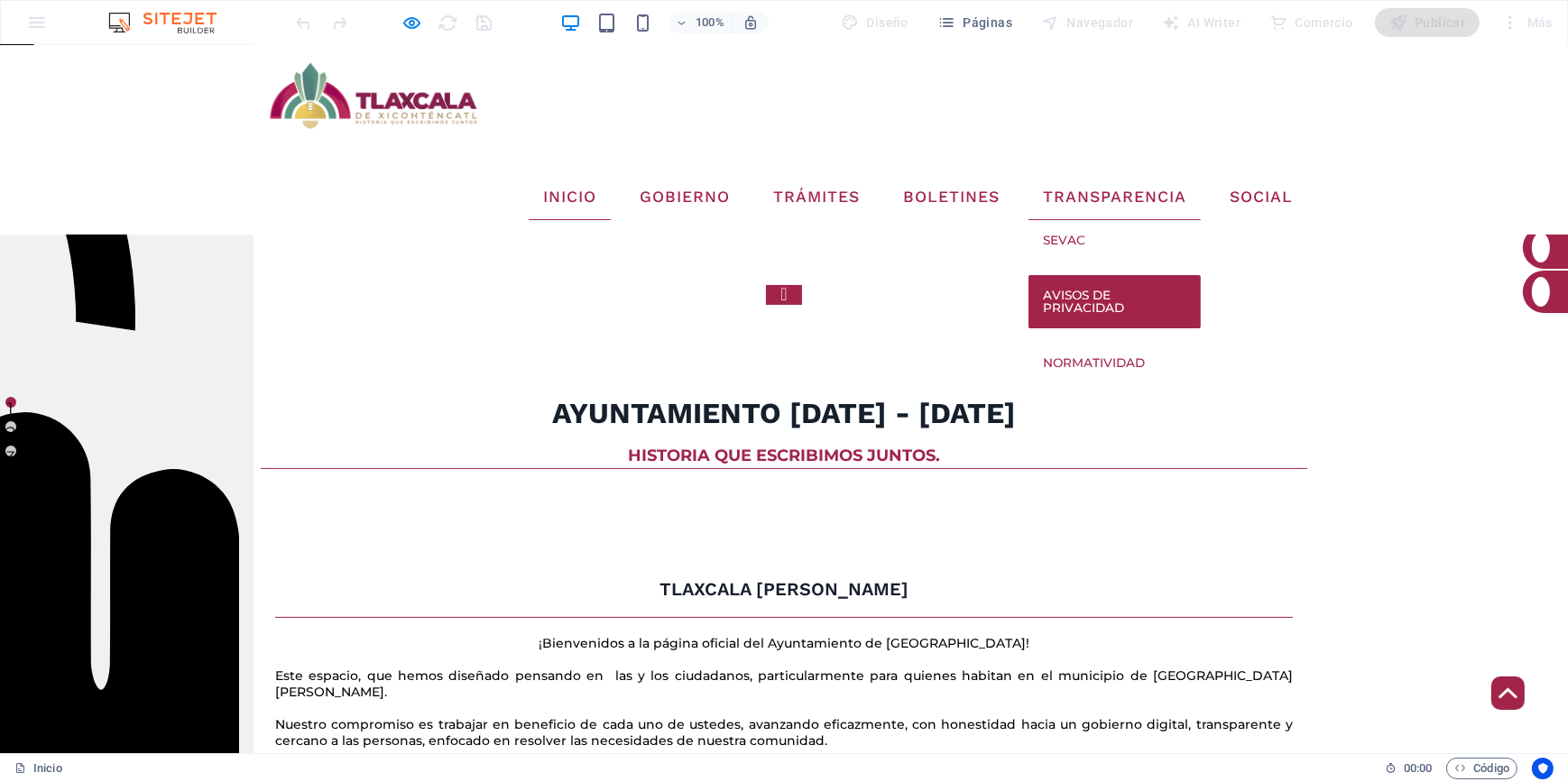
click at [1128, 275] on link "Avisos de Privacidad" at bounding box center [1114, 301] width 172 height 53
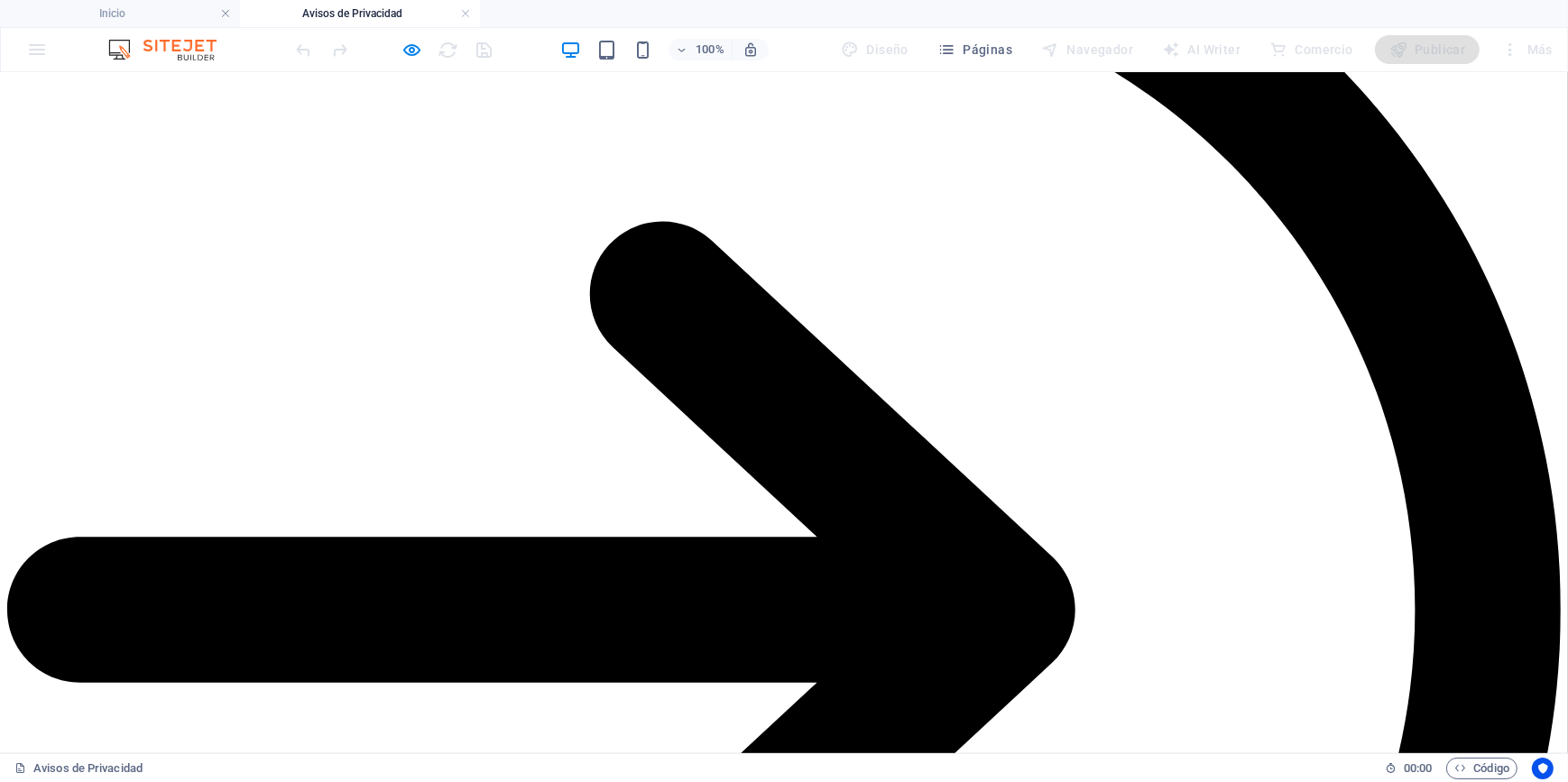
scroll to position [2131, 0]
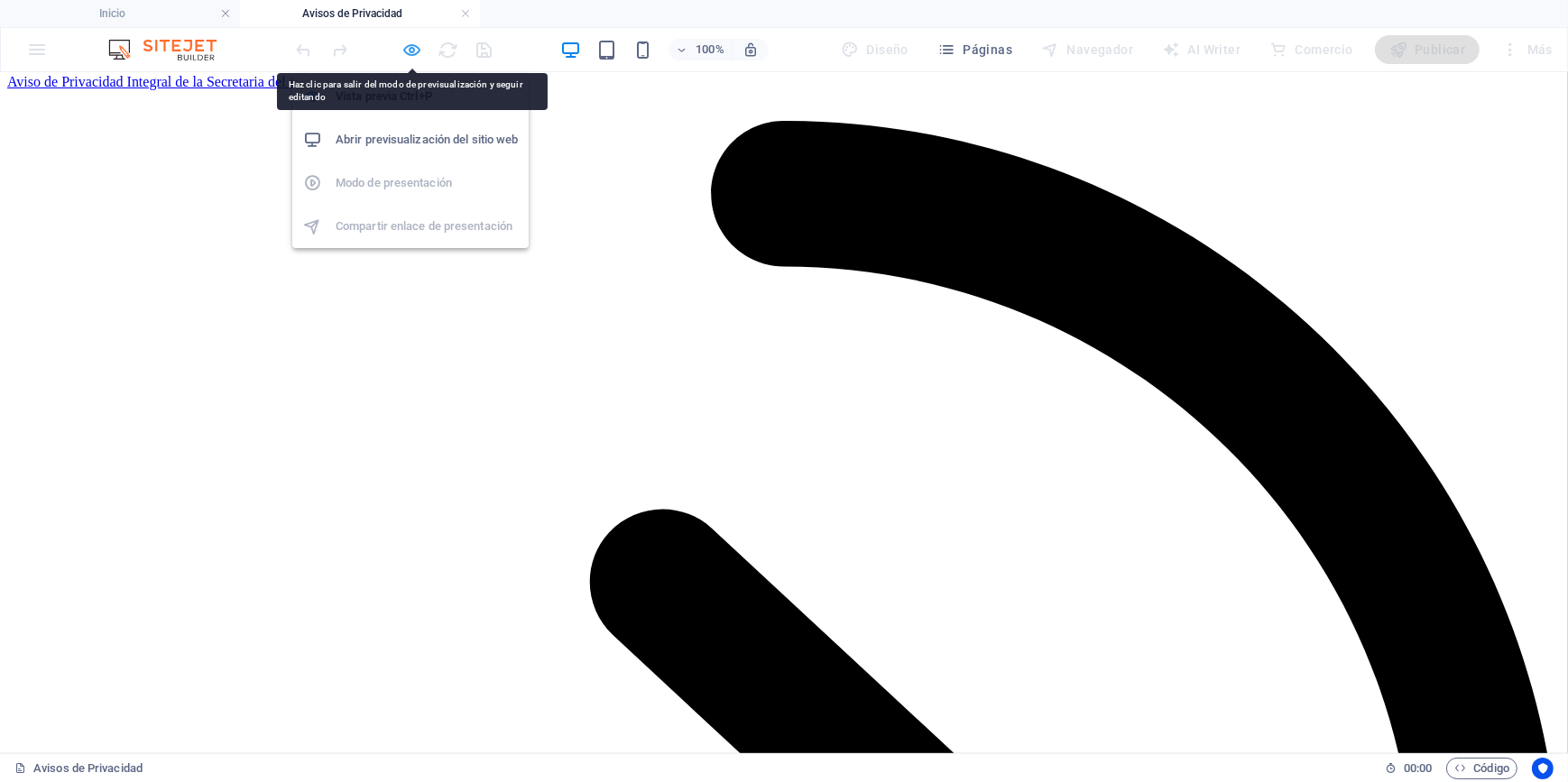
click at [413, 48] on icon "button" at bounding box center [412, 50] width 20 height 20
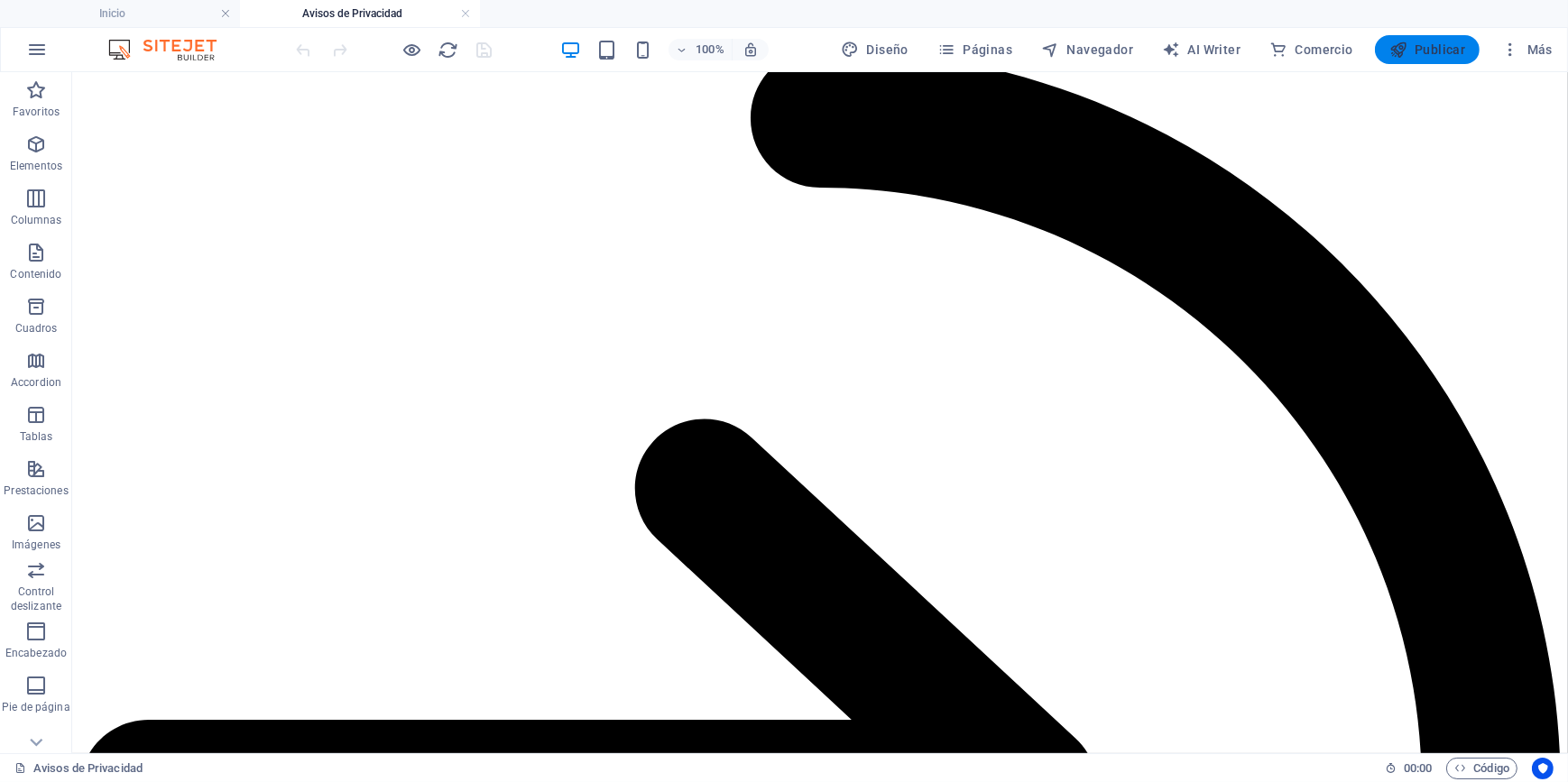
click at [1437, 56] on span "Publicar" at bounding box center [1427, 49] width 76 height 18
